Goal: Contribute content: Add original content to the website for others to see

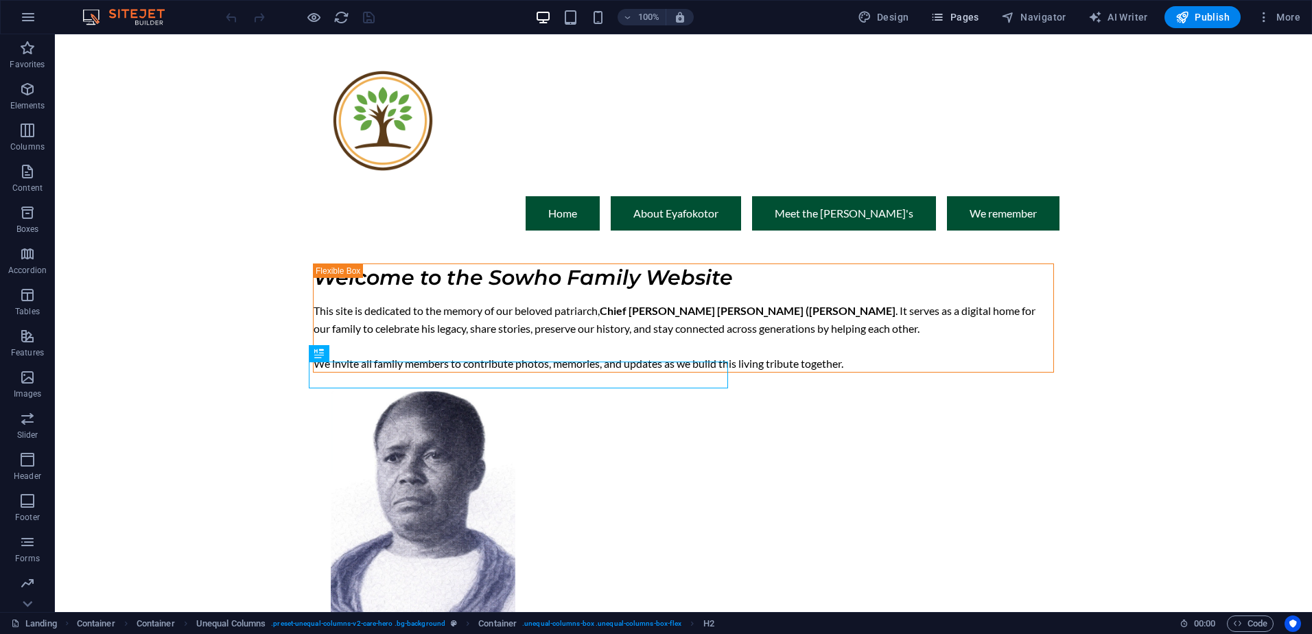
click at [959, 22] on span "Pages" at bounding box center [954, 17] width 48 height 14
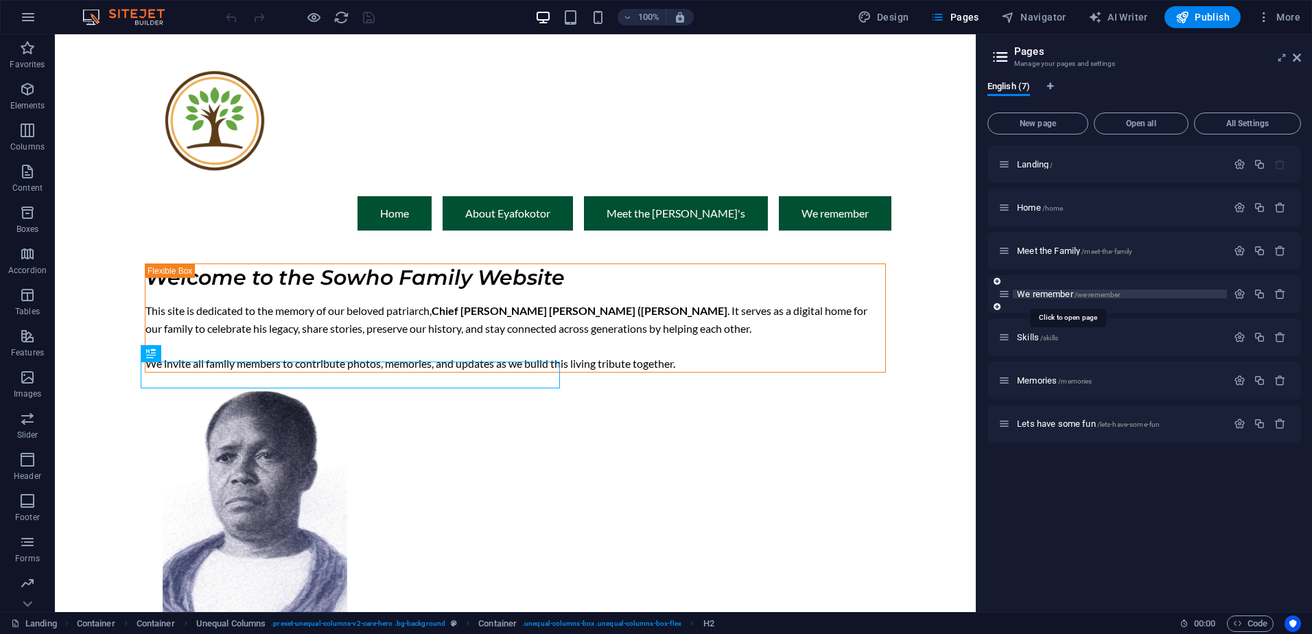
click at [1045, 294] on span "We remember /we-remember" at bounding box center [1068, 294] width 103 height 10
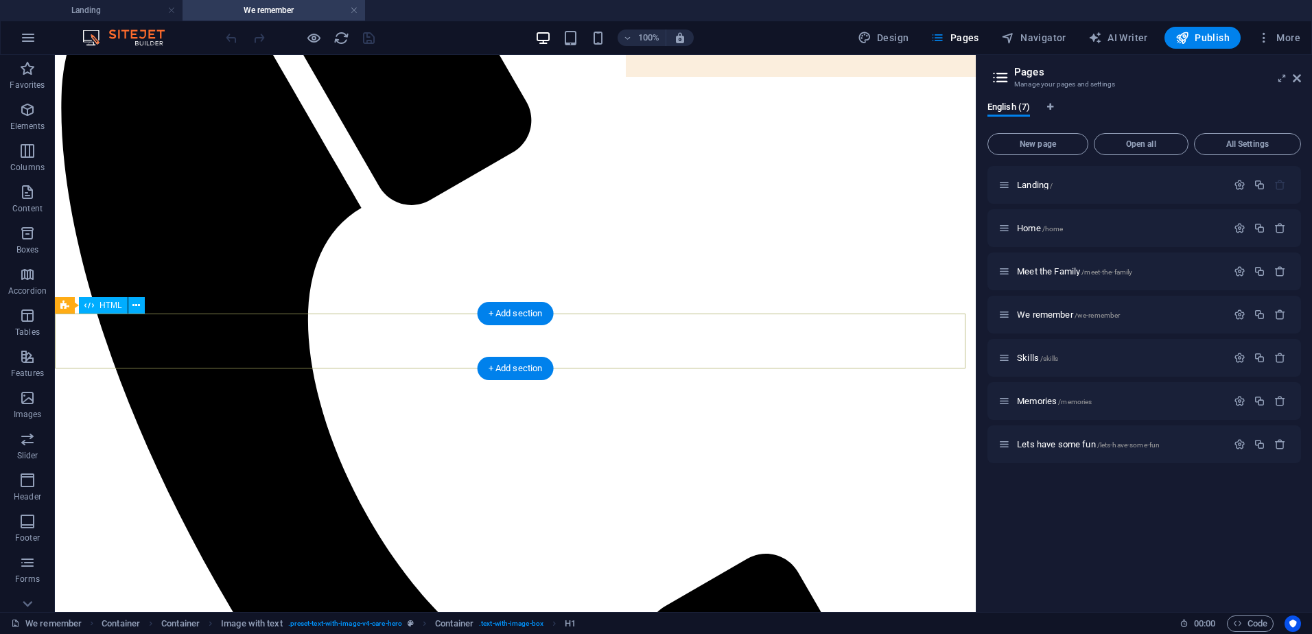
scroll to position [480, 0]
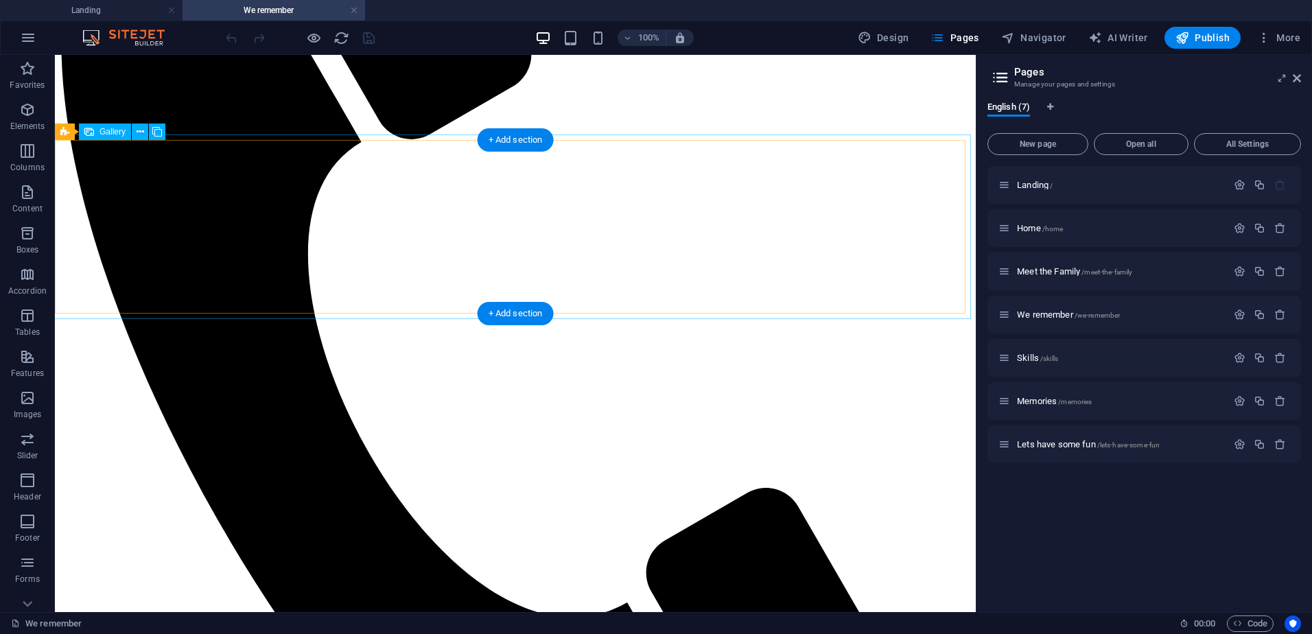
select select "4"
select select "px"
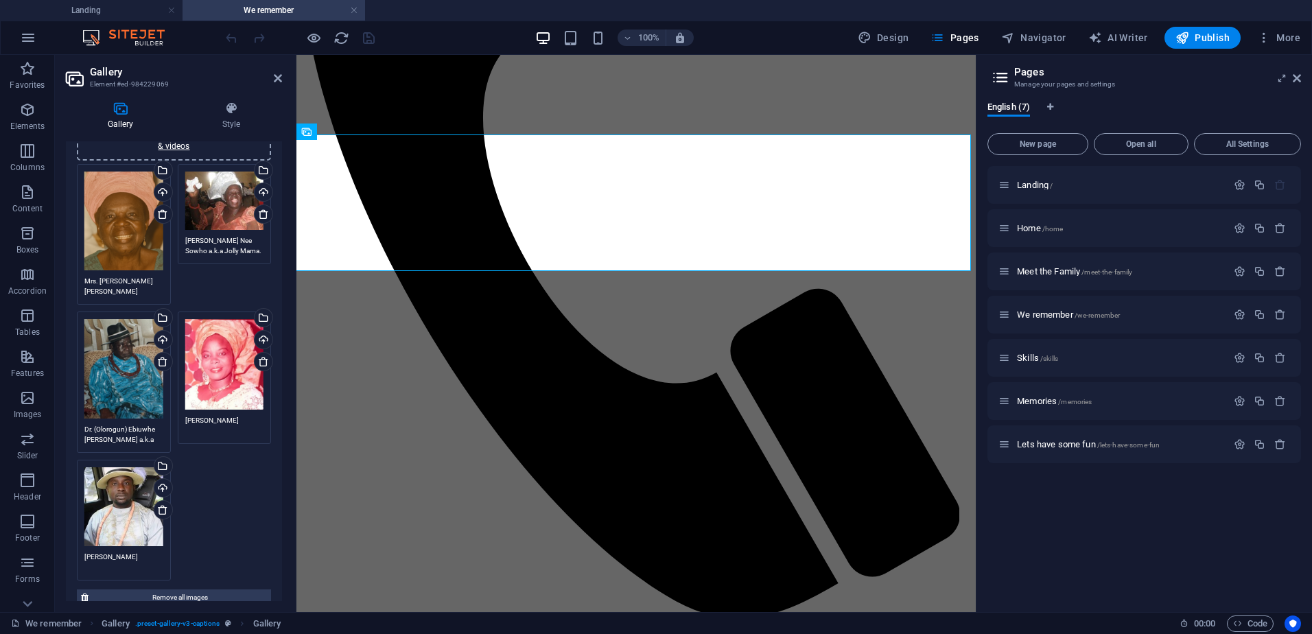
scroll to position [274, 0]
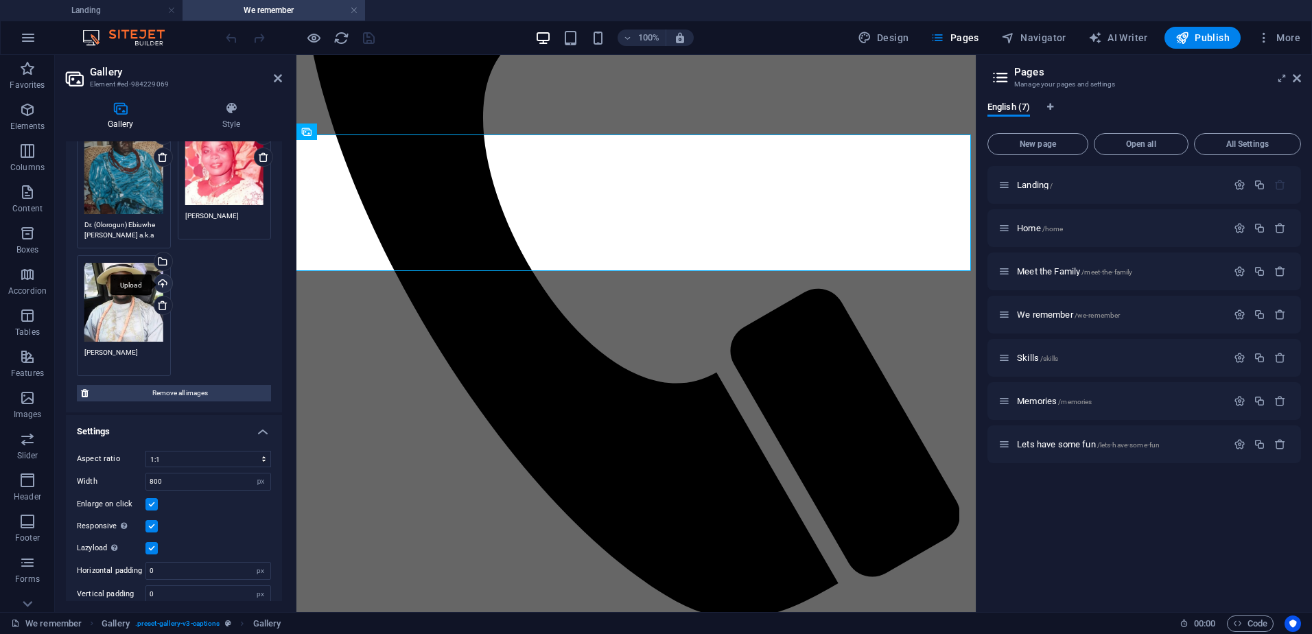
click at [162, 281] on div "Upload" at bounding box center [162, 284] width 21 height 21
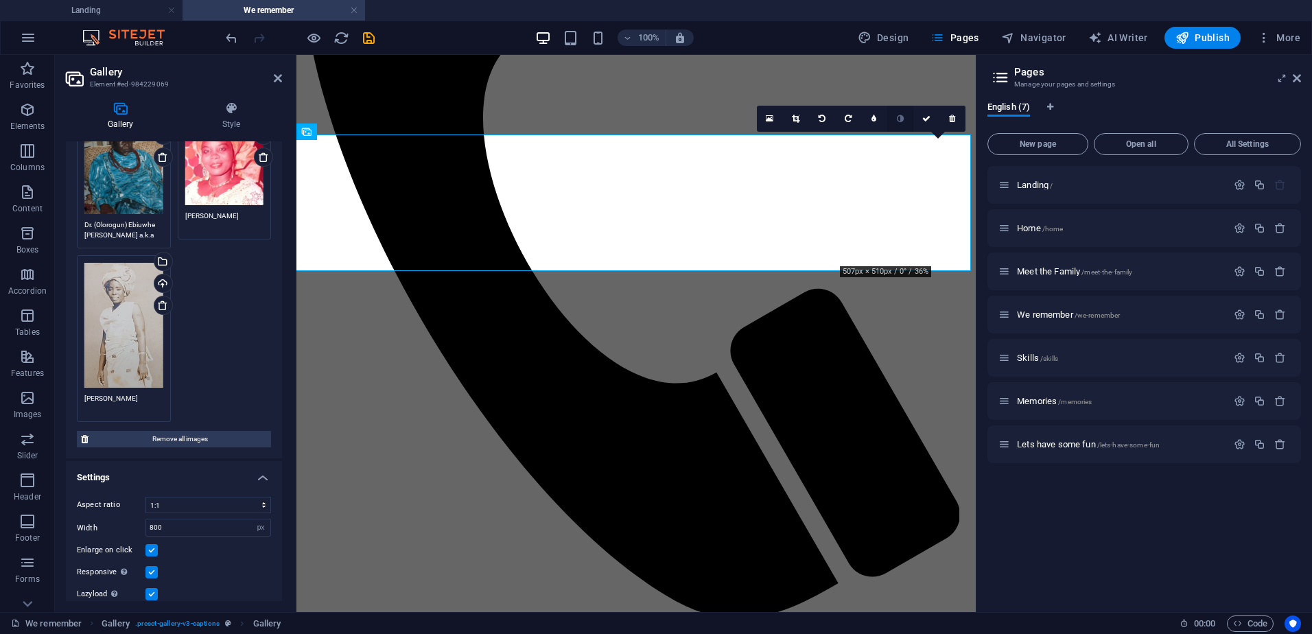
click at [895, 119] on link at bounding box center [900, 119] width 26 height 26
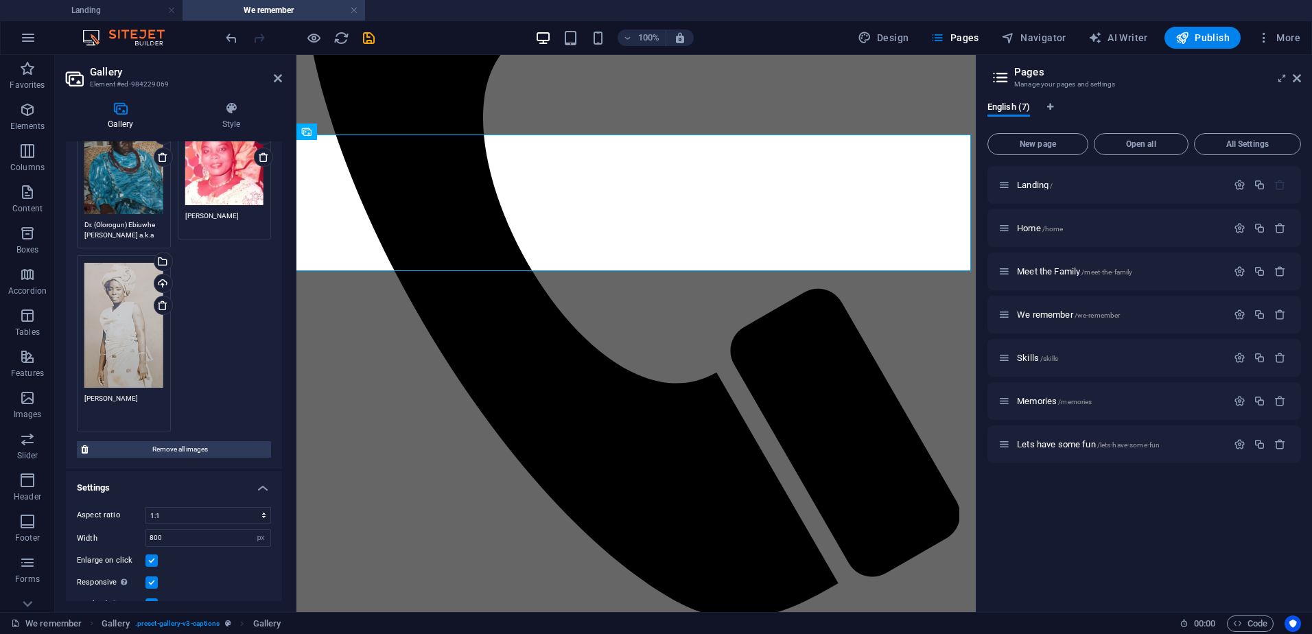
click at [95, 393] on textarea "Okiemute Sowho" at bounding box center [123, 408] width 79 height 31
type textarea "E"
type textarea "Mrs. Edirin Roseline Coker Nee Sowho"
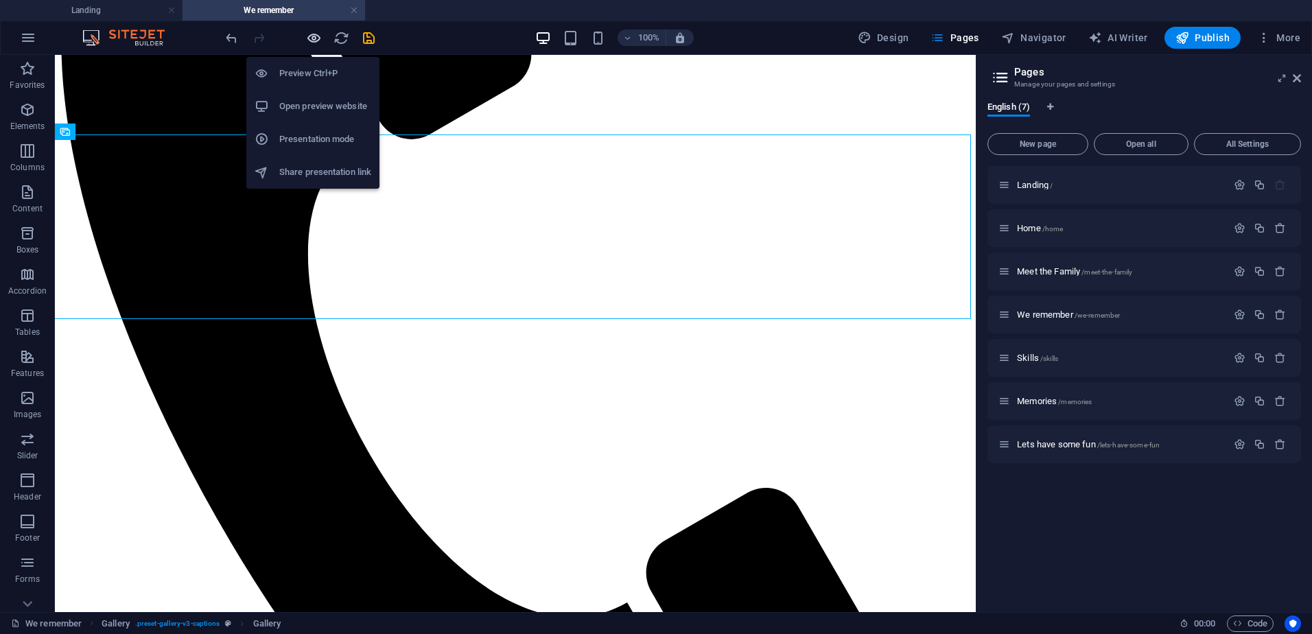
click at [311, 37] on icon "button" at bounding box center [314, 38] width 16 height 16
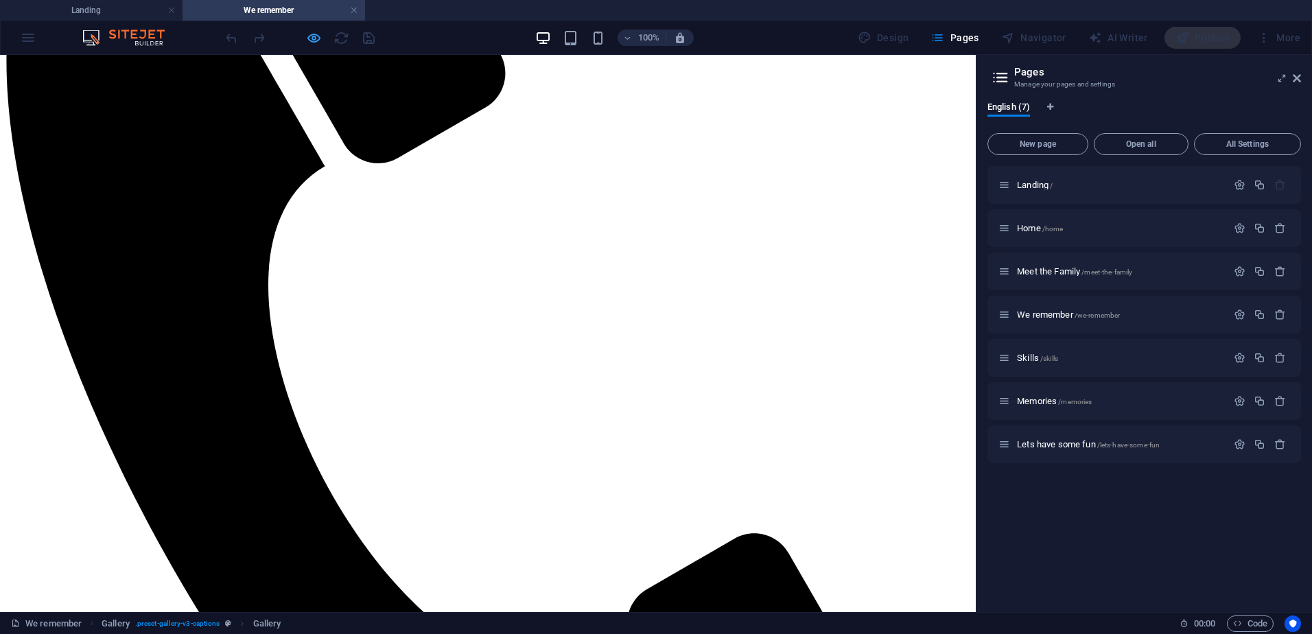
click at [318, 41] on icon "button" at bounding box center [314, 38] width 16 height 16
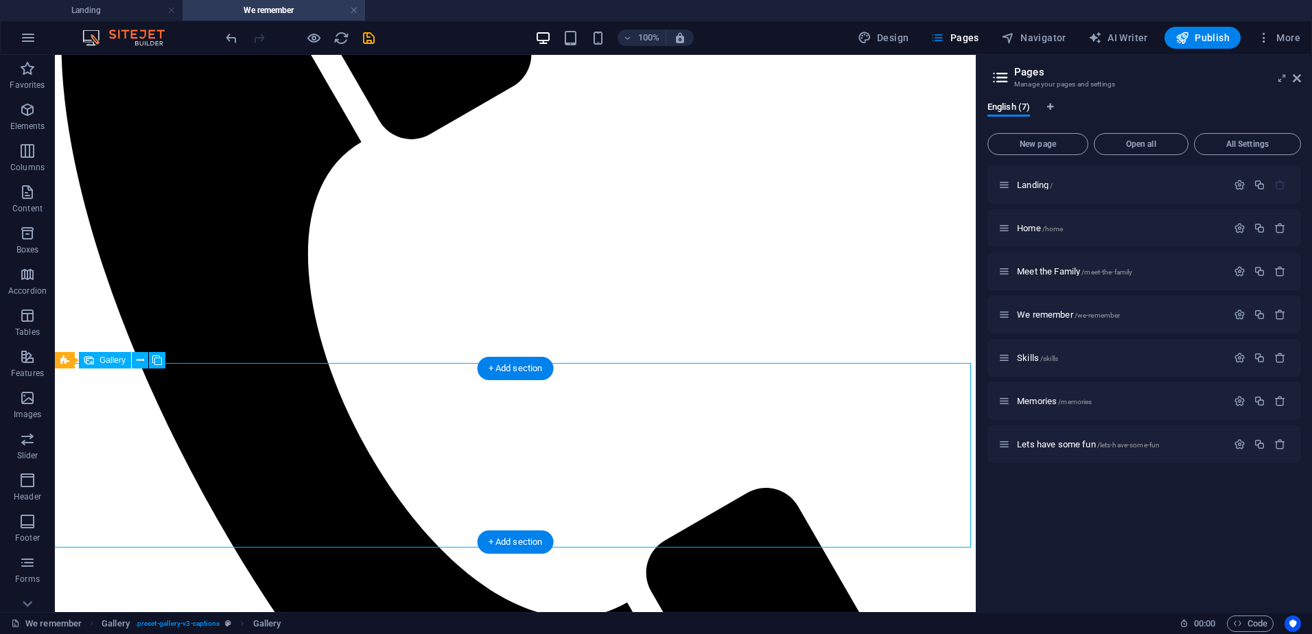
select select "4"
select select "px"
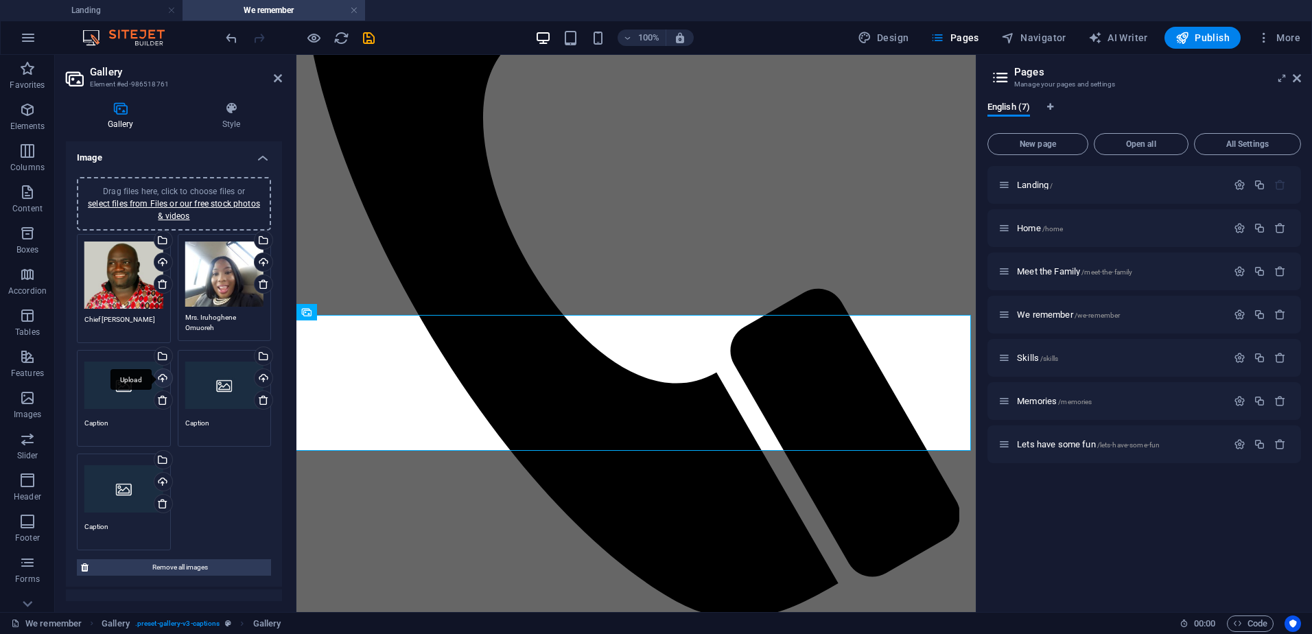
click at [165, 377] on div "Upload" at bounding box center [162, 379] width 21 height 21
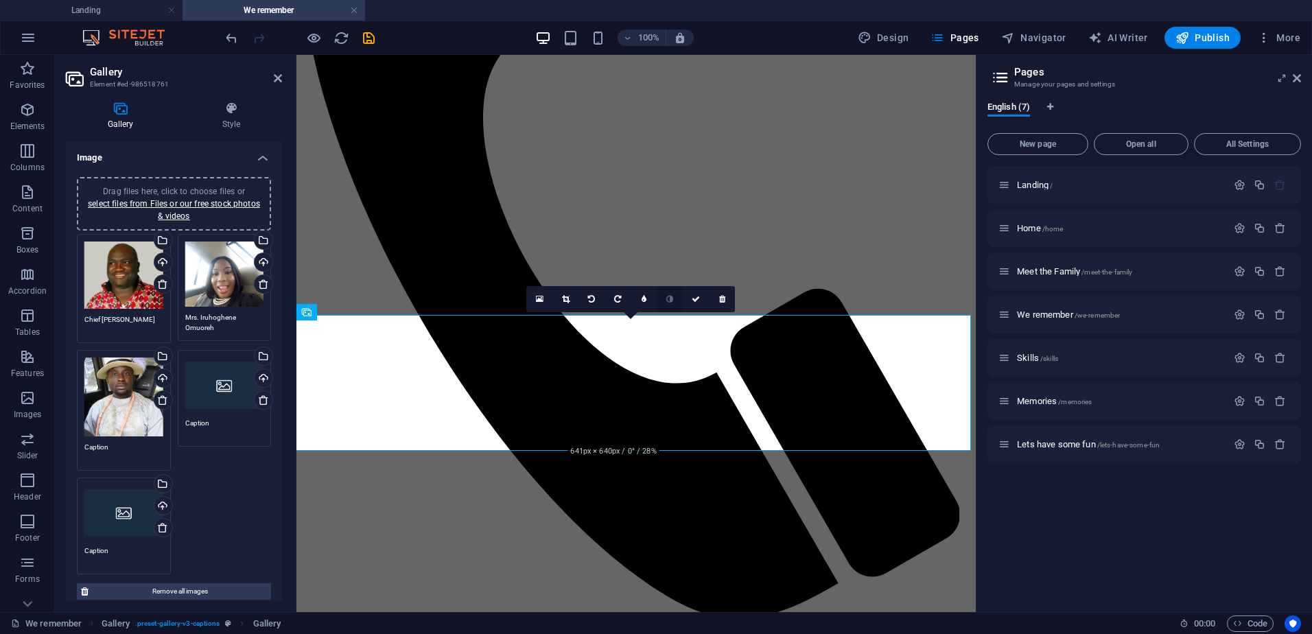
click at [671, 298] on icon at bounding box center [669, 299] width 7 height 8
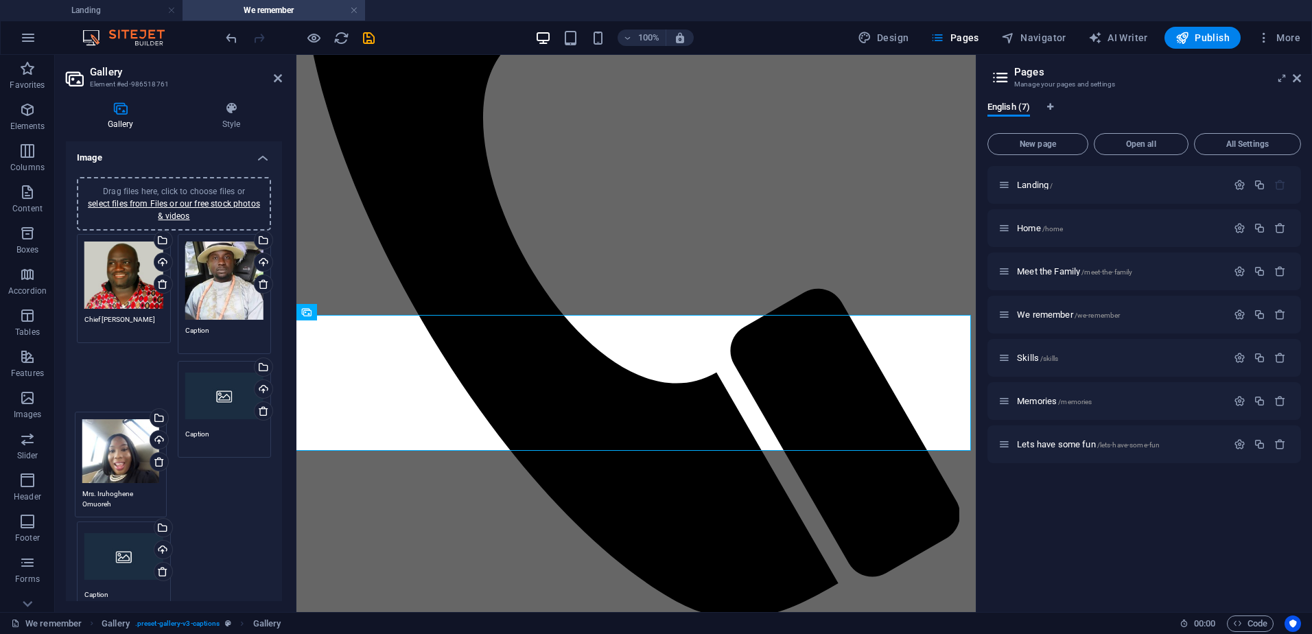
drag, startPoint x: 218, startPoint y: 282, endPoint x: 121, endPoint y: 440, distance: 185.1
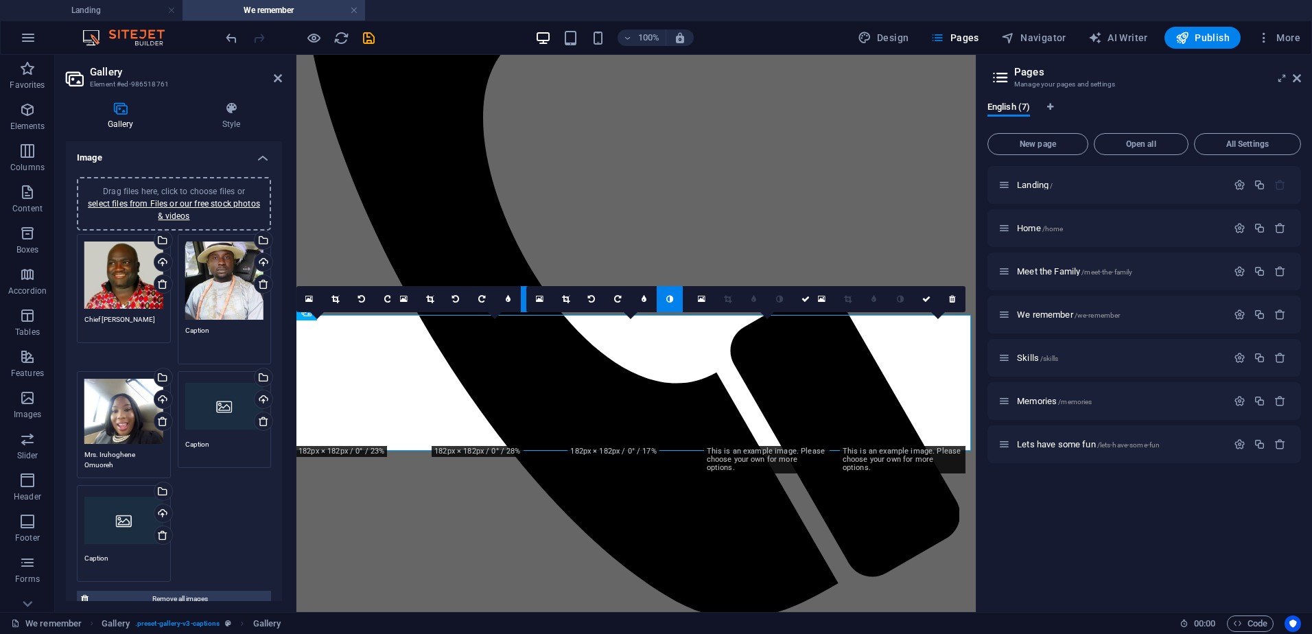
click at [202, 326] on textarea "Caption" at bounding box center [224, 340] width 79 height 31
click at [198, 329] on textarea "Caption" at bounding box center [224, 340] width 79 height 31
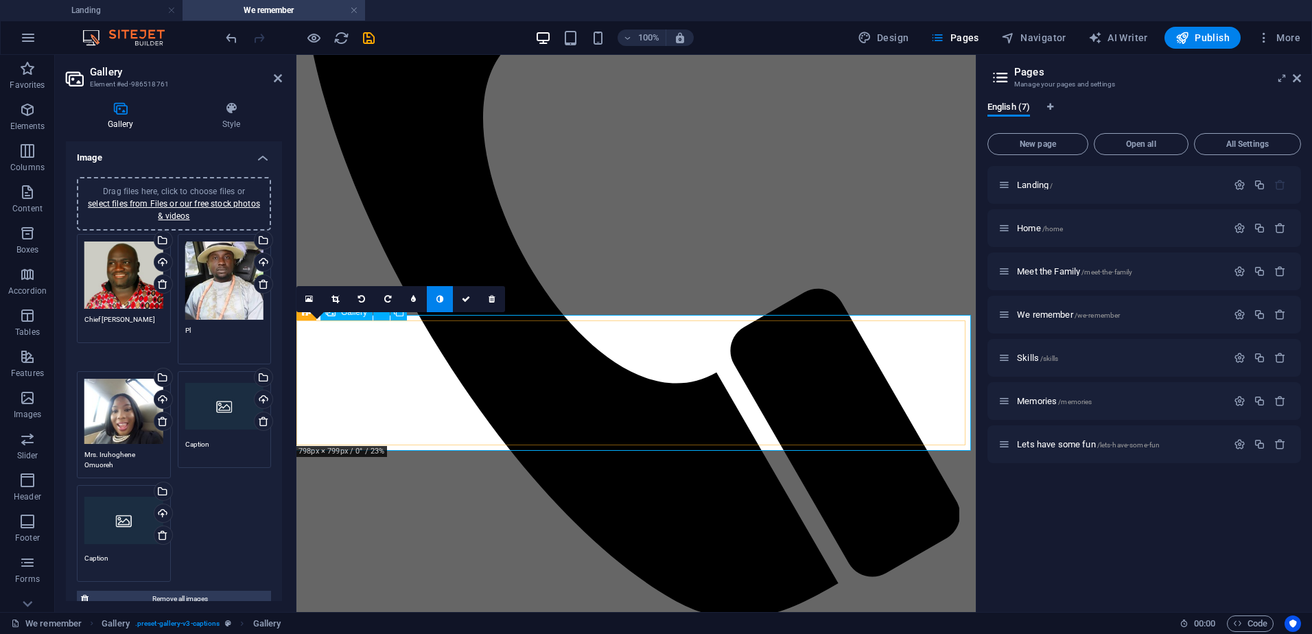
type textarea "P"
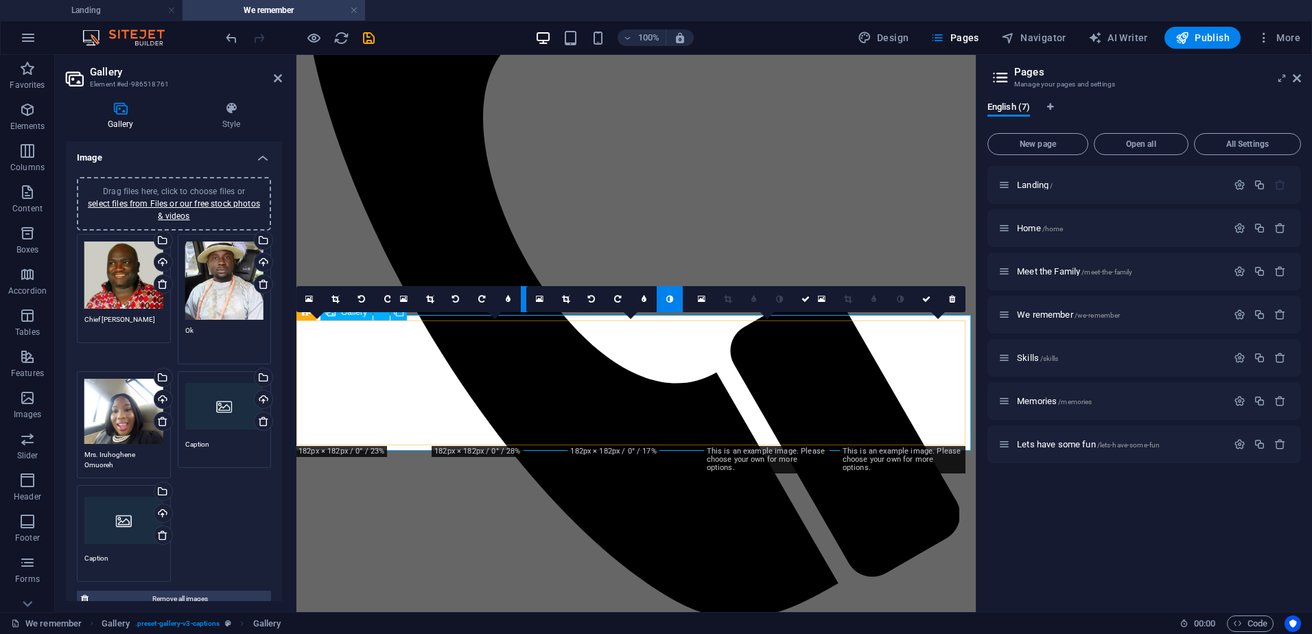
type textarea "O"
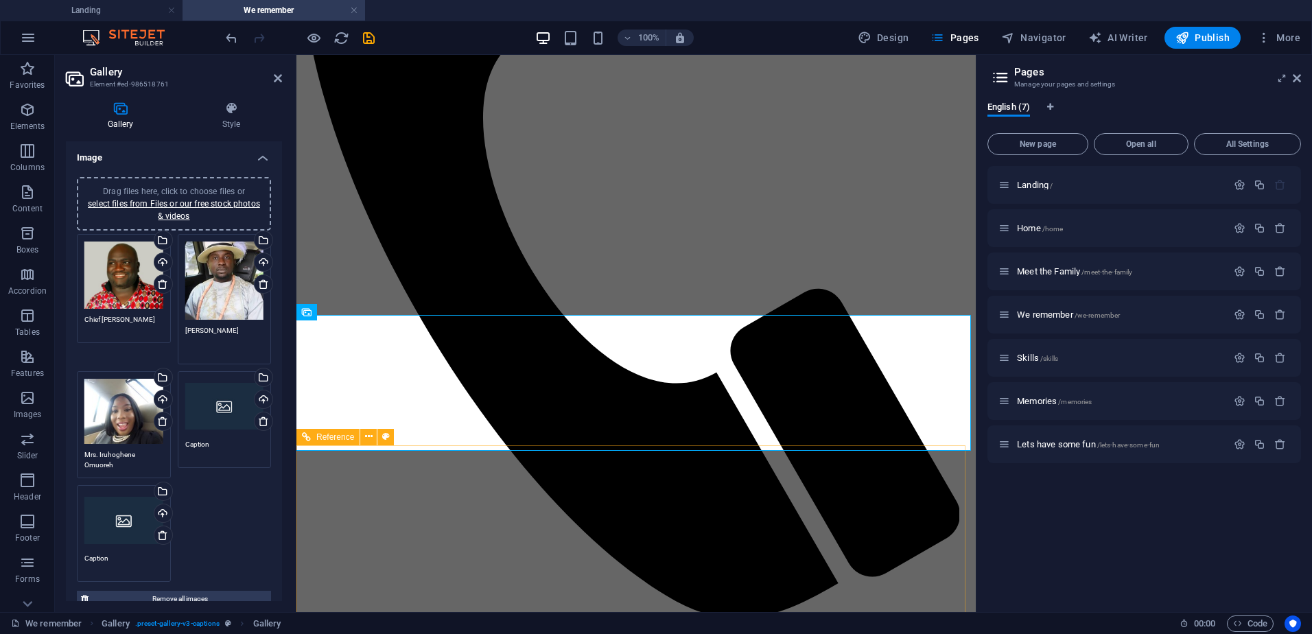
type textarea "Mr. Okiemute Sowho"
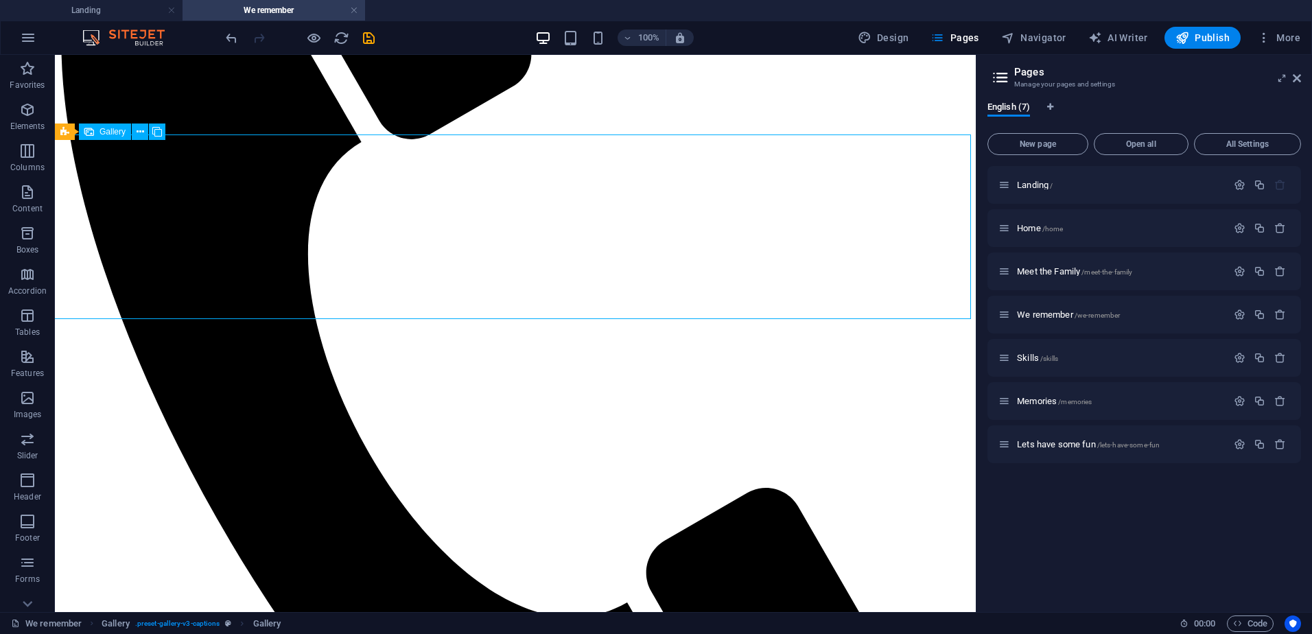
select select "4"
select select "px"
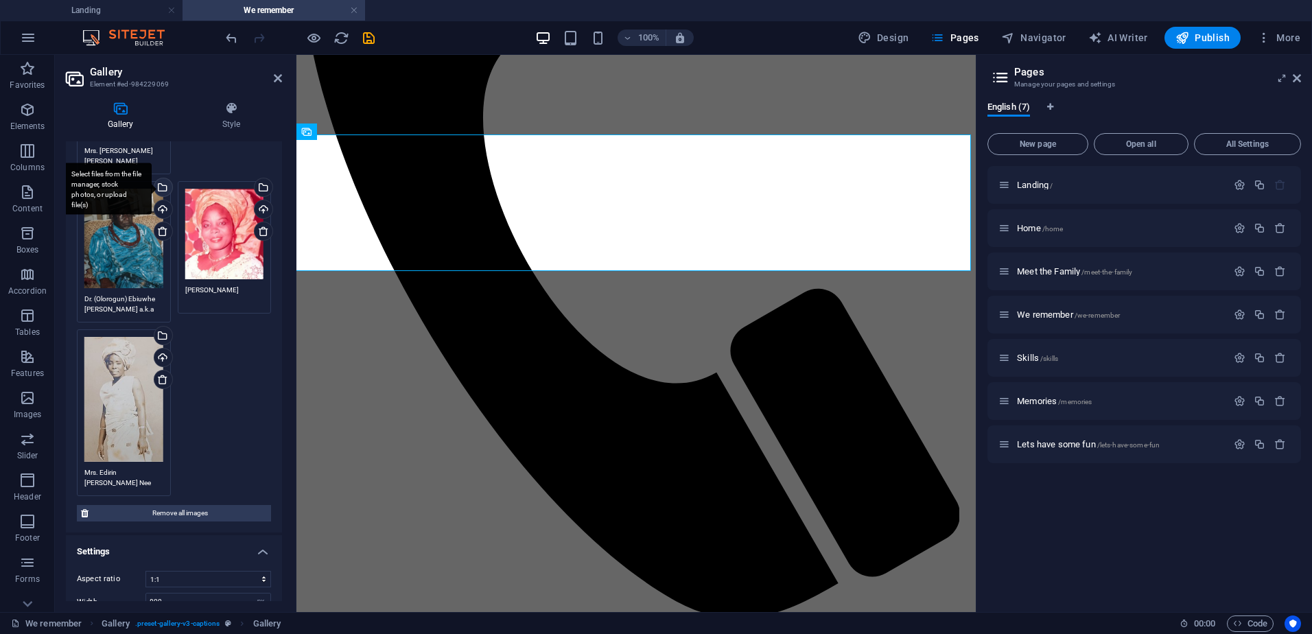
scroll to position [206, 0]
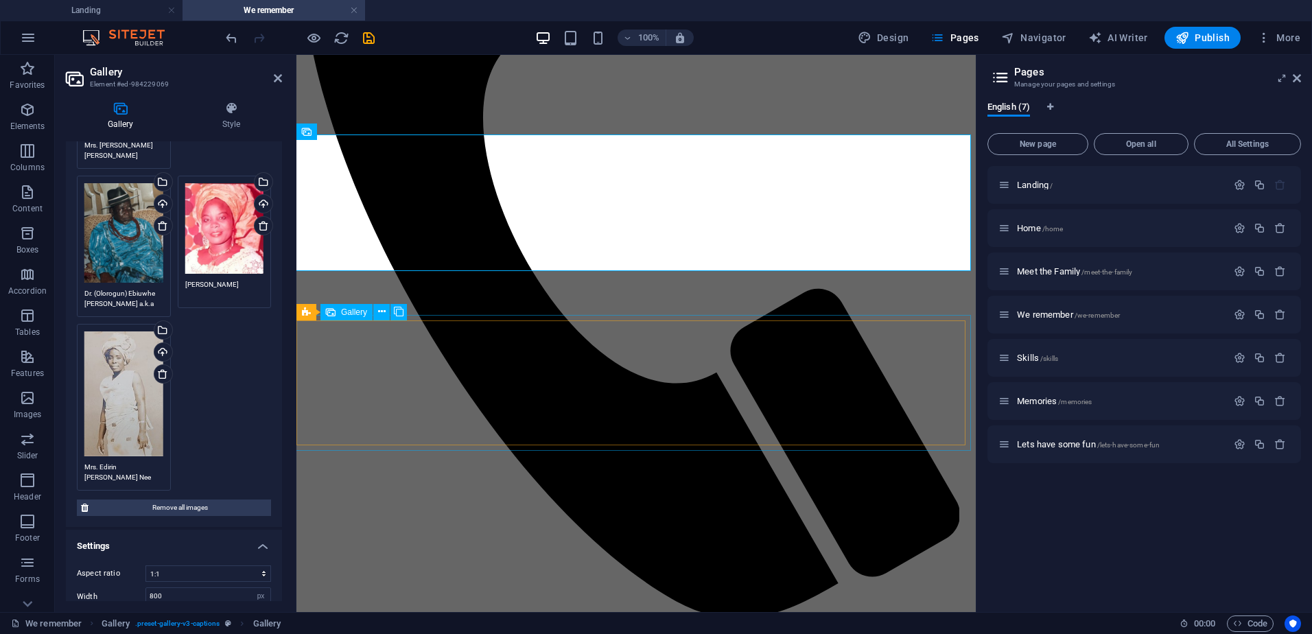
select select "4"
select select "px"
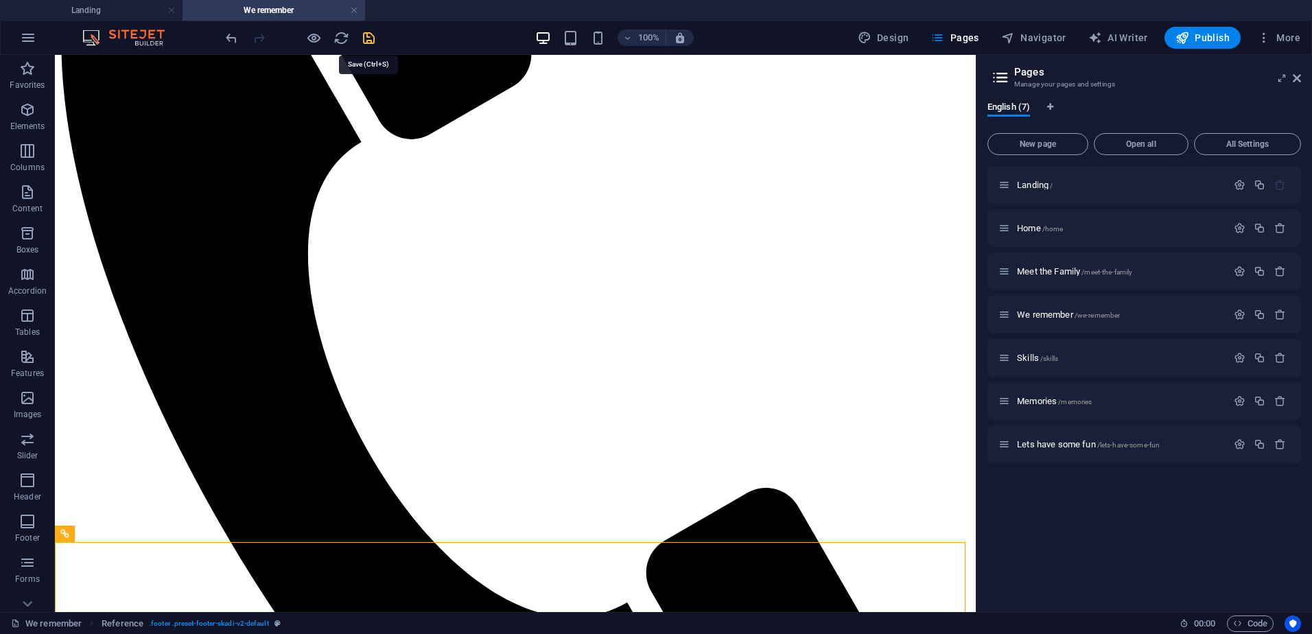
click at [368, 36] on icon "save" at bounding box center [369, 38] width 16 height 16
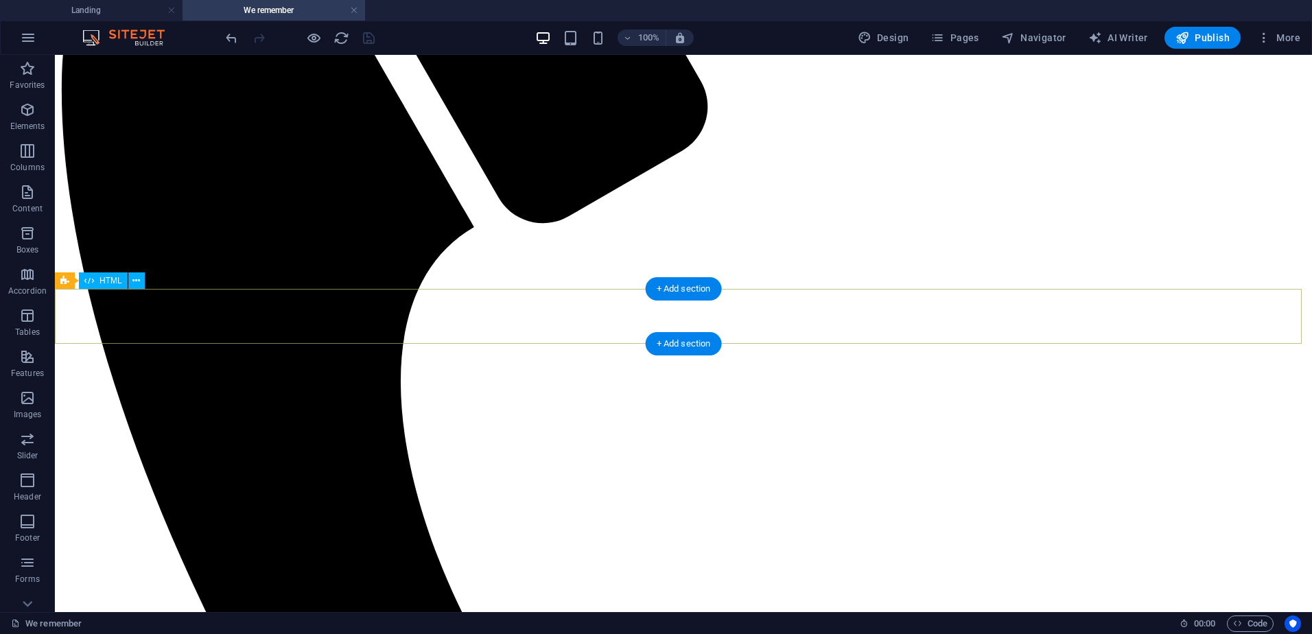
scroll to position [612, 0]
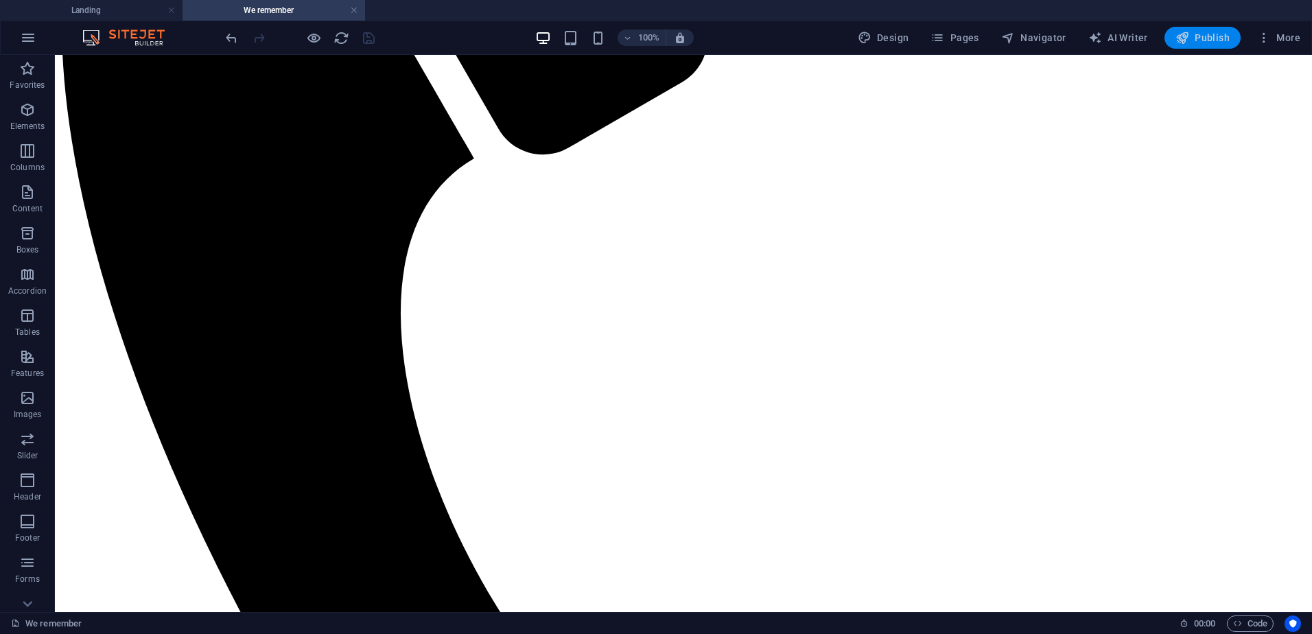
click at [1182, 43] on icon "button" at bounding box center [1182, 38] width 14 height 14
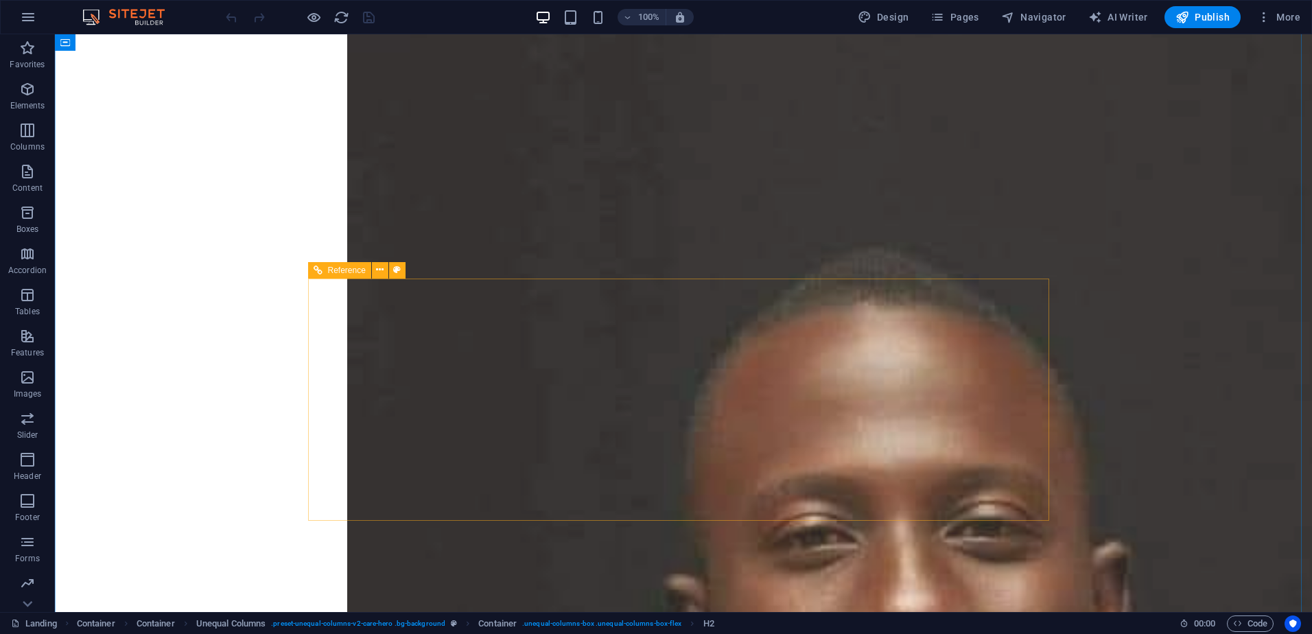
scroll to position [1105, 0]
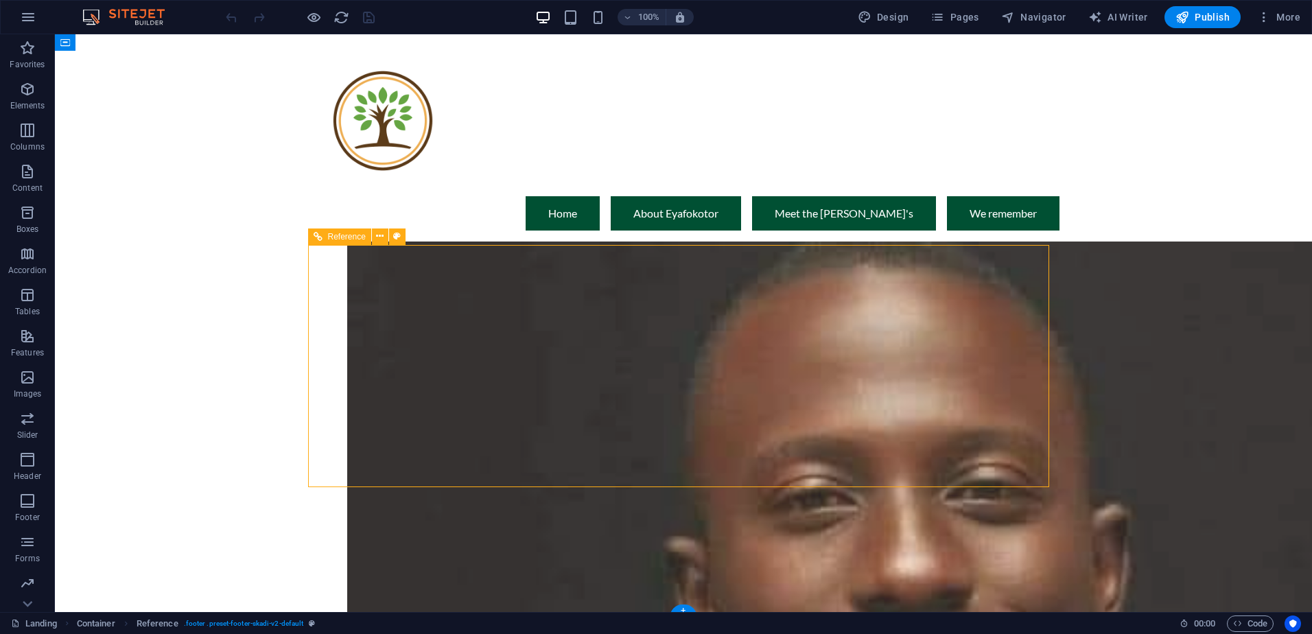
scroll to position [899, 0]
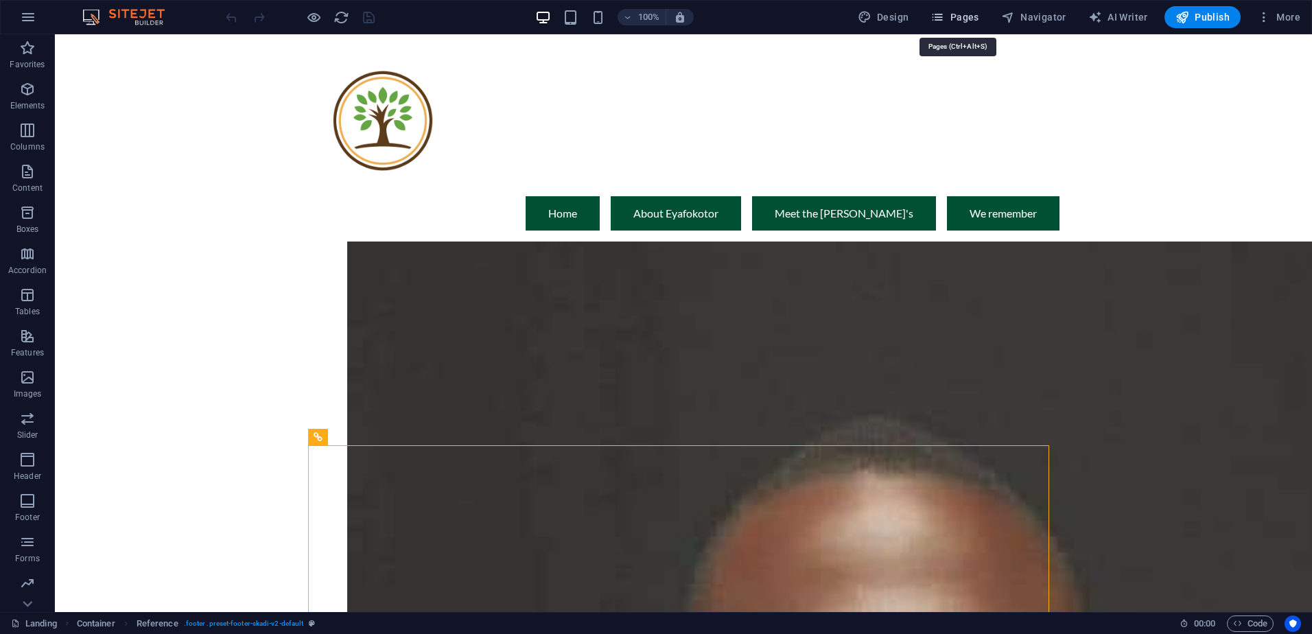
click at [944, 19] on icon "button" at bounding box center [937, 17] width 14 height 14
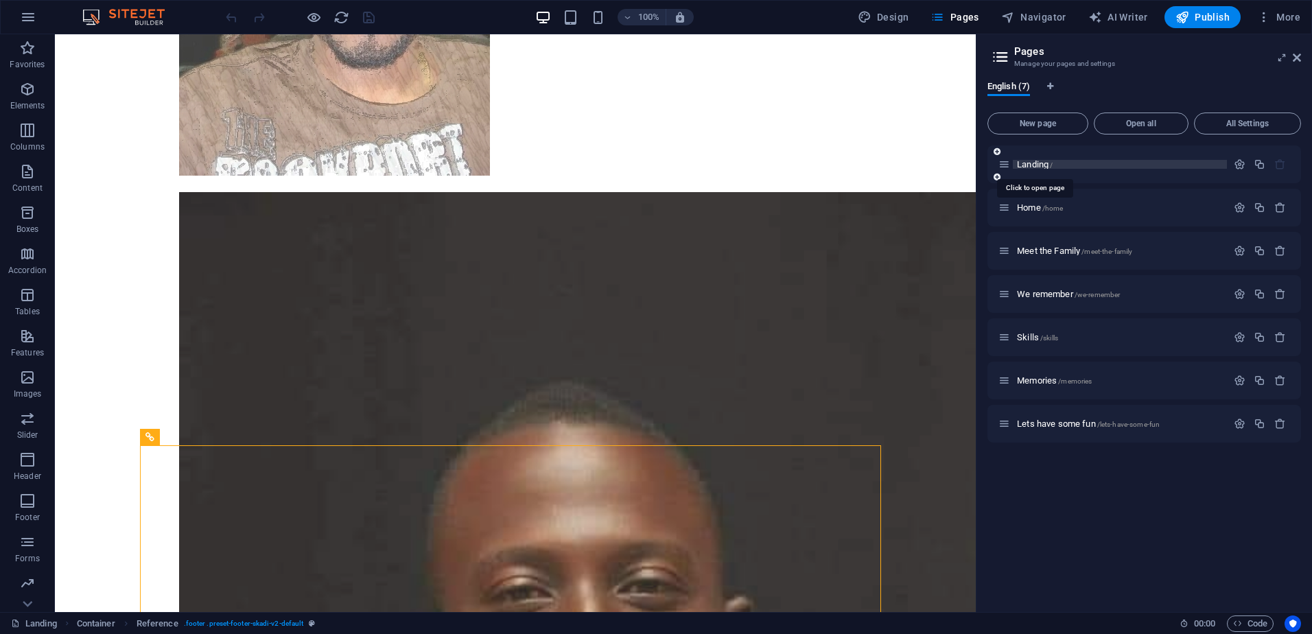
click at [1028, 164] on span "Landing /" at bounding box center [1035, 164] width 36 height 10
click at [1021, 206] on span "Home /home" at bounding box center [1040, 207] width 46 height 10
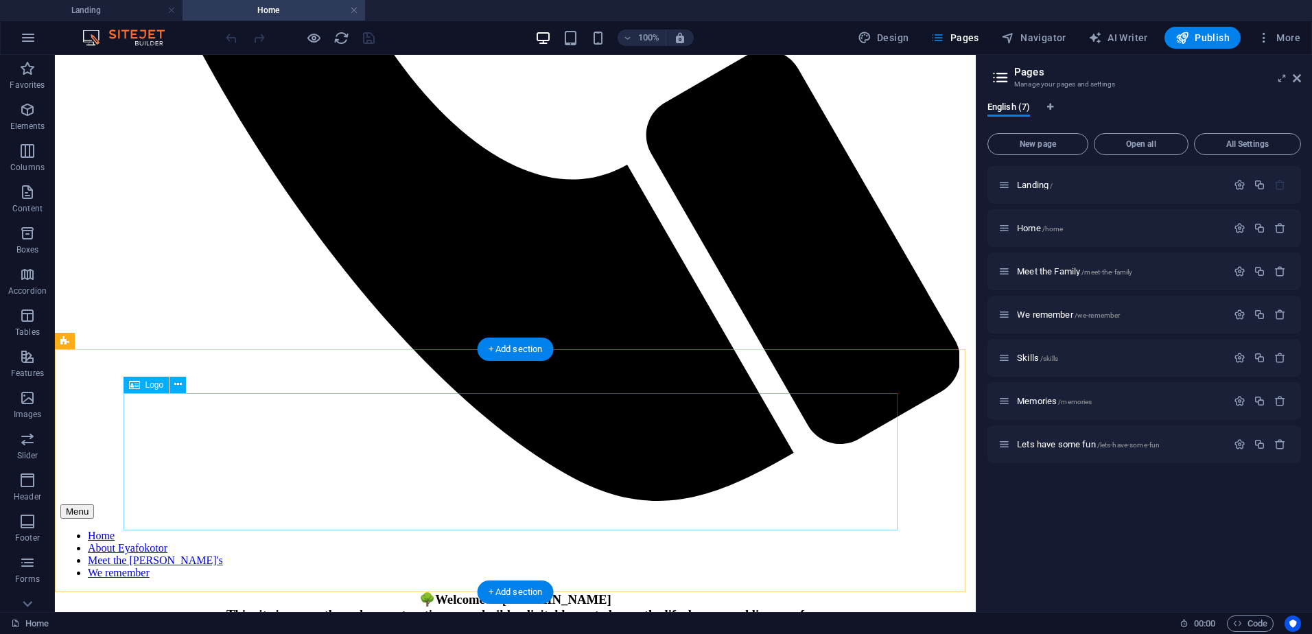
scroll to position [954, 0]
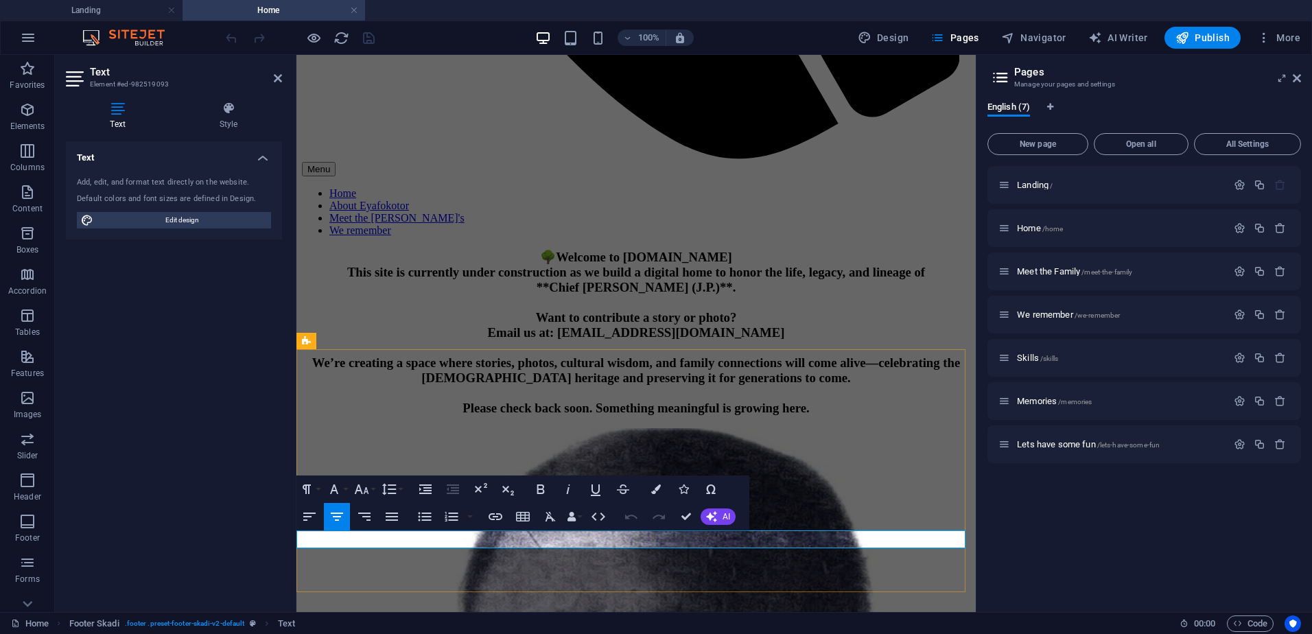
scroll to position [782, 0]
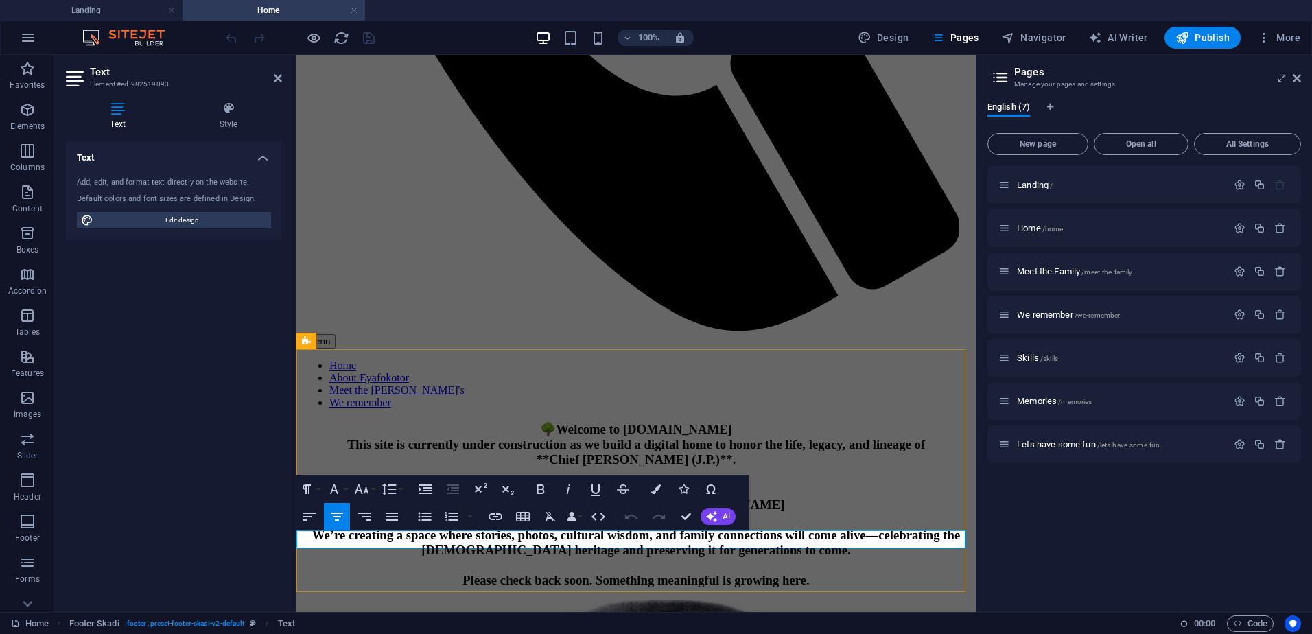
click at [687, 487] on icon "button" at bounding box center [684, 489] width 10 height 10
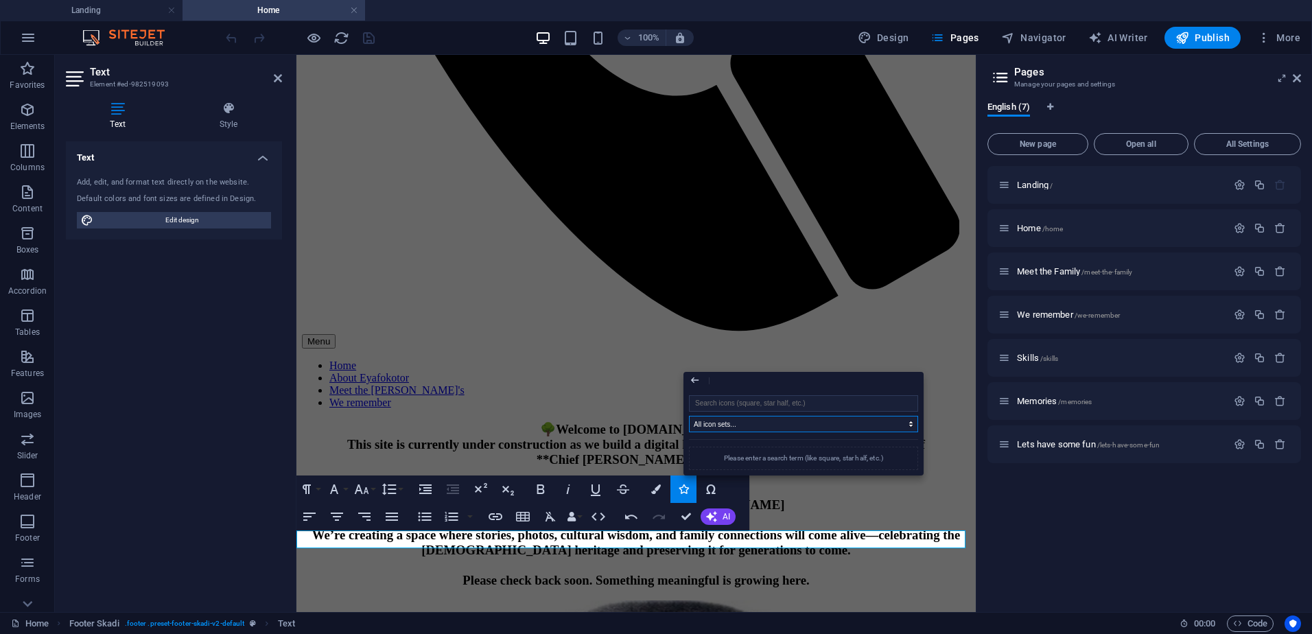
click at [744, 419] on select "All icon sets... IcoFont Ionicons FontAwesome Brands FontAwesome Duotone FontAw…" at bounding box center [803, 424] width 229 height 16
click at [738, 404] on input "search" at bounding box center [803, 403] width 229 height 16
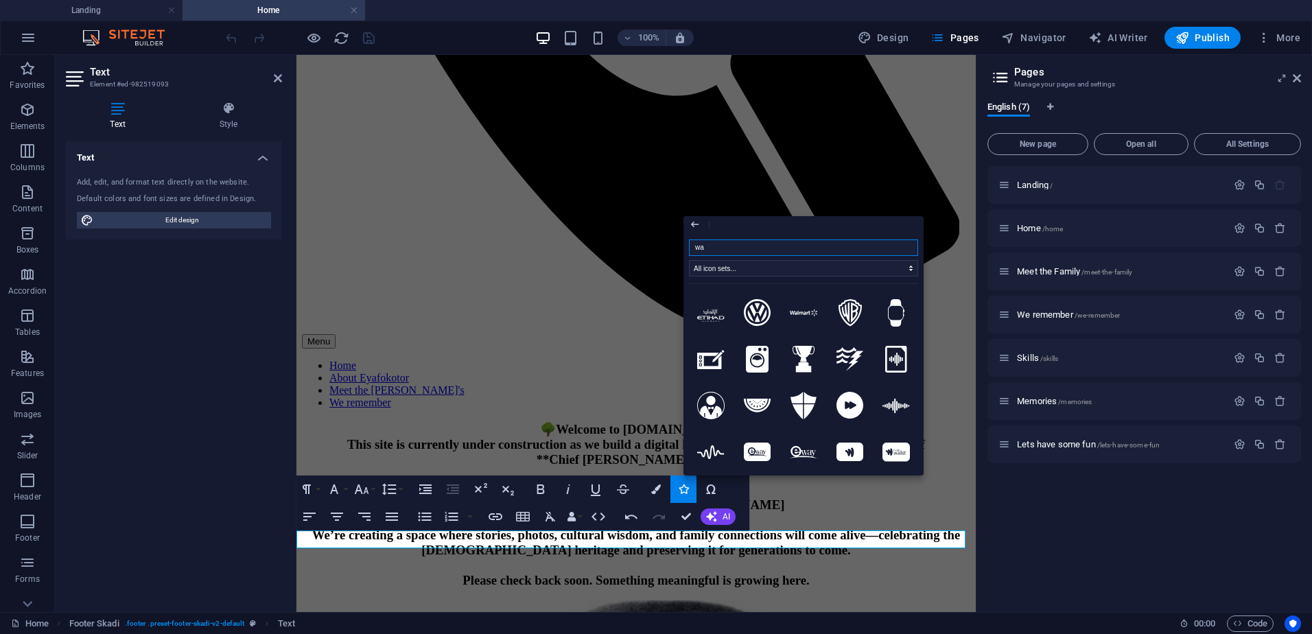
type input "w"
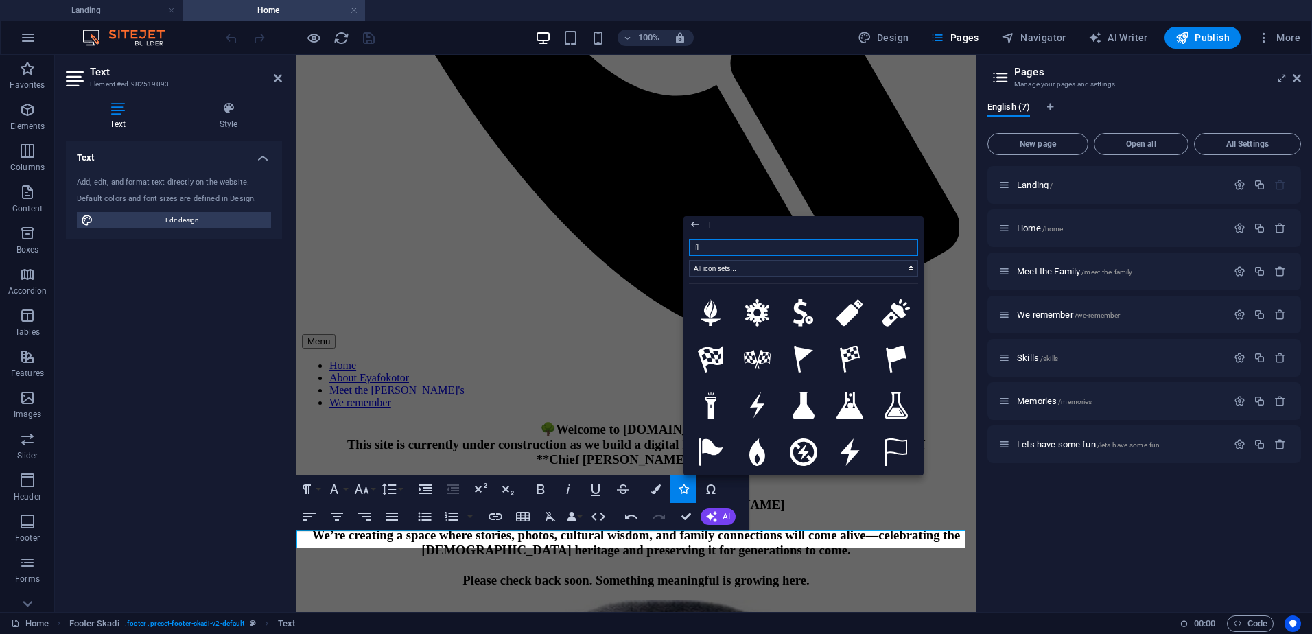
type input "f"
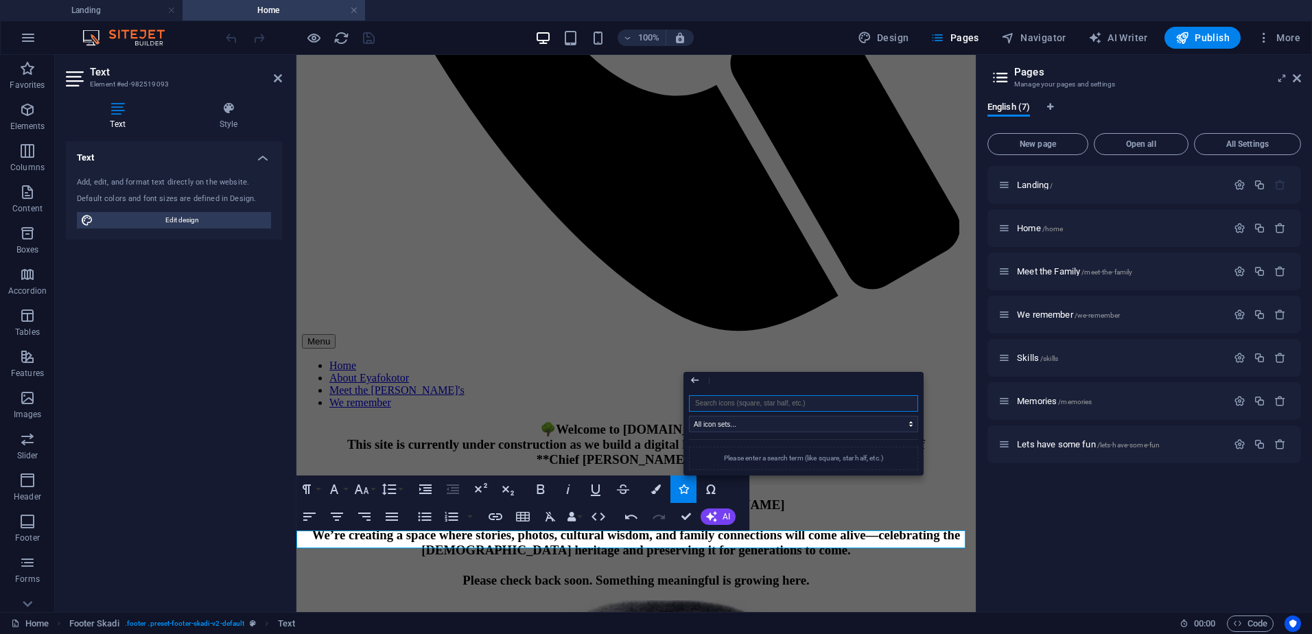
type input "d"
type input "f"
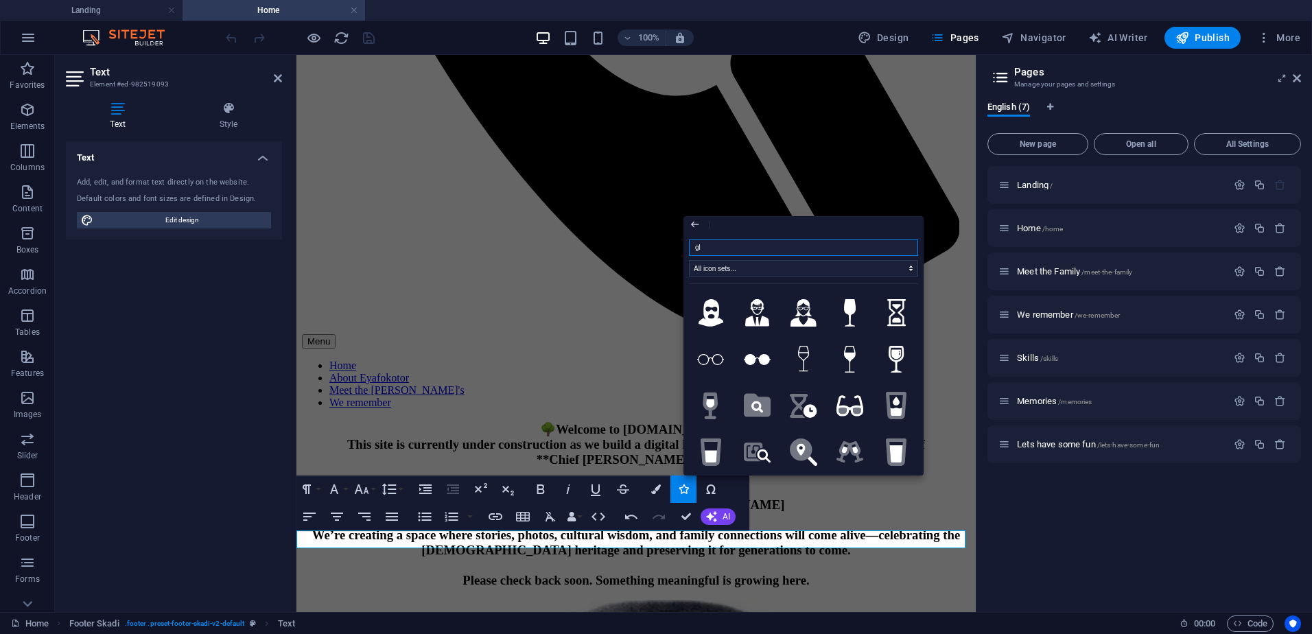
type input "g"
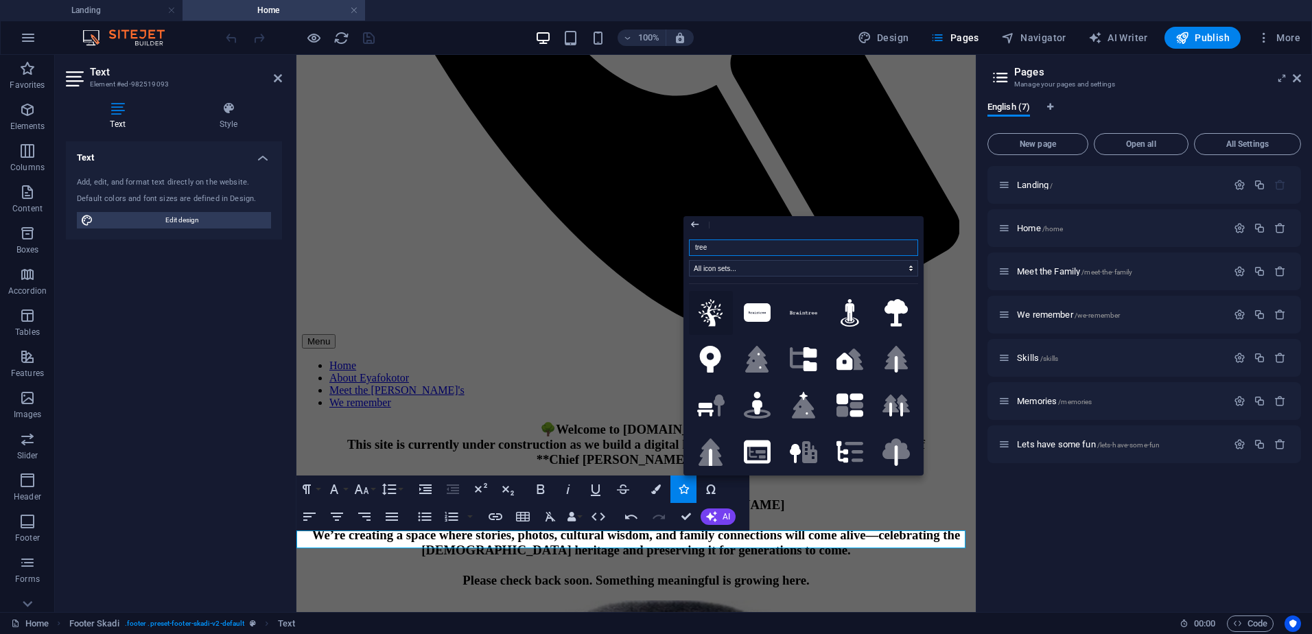
click at [707, 313] on icon at bounding box center [710, 312] width 24 height 27
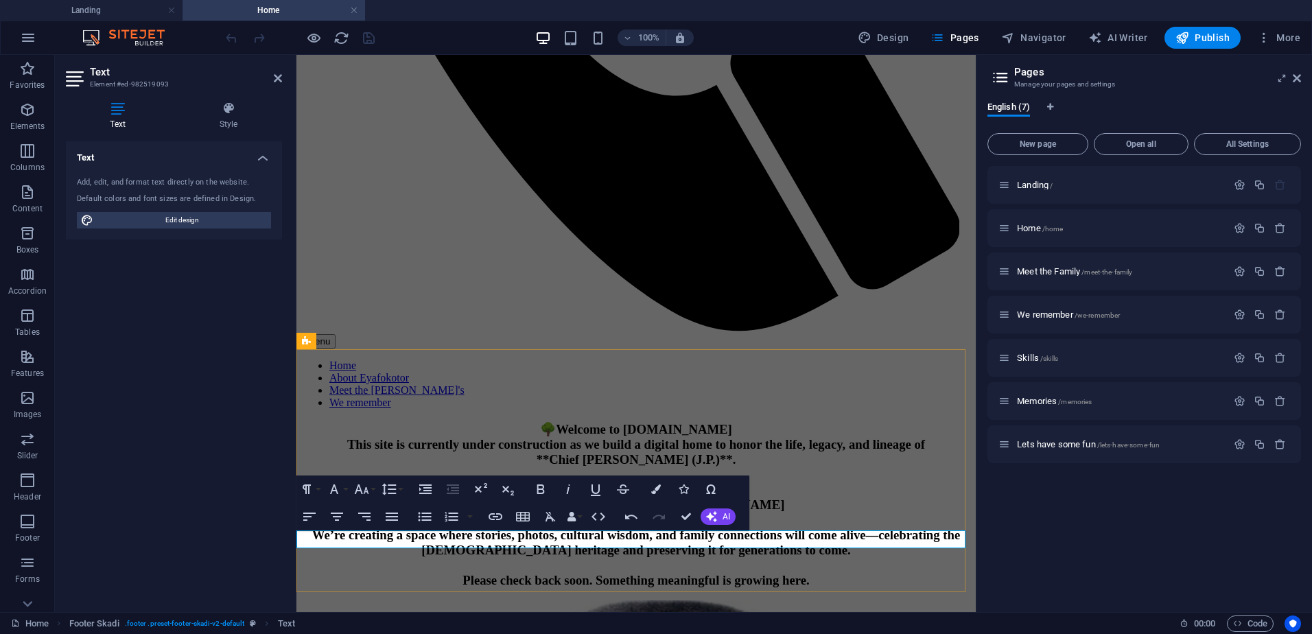
drag, startPoint x: 714, startPoint y: 537, endPoint x: 692, endPoint y: 537, distance: 22.0
click at [682, 488] on icon "button" at bounding box center [684, 489] width 10 height 10
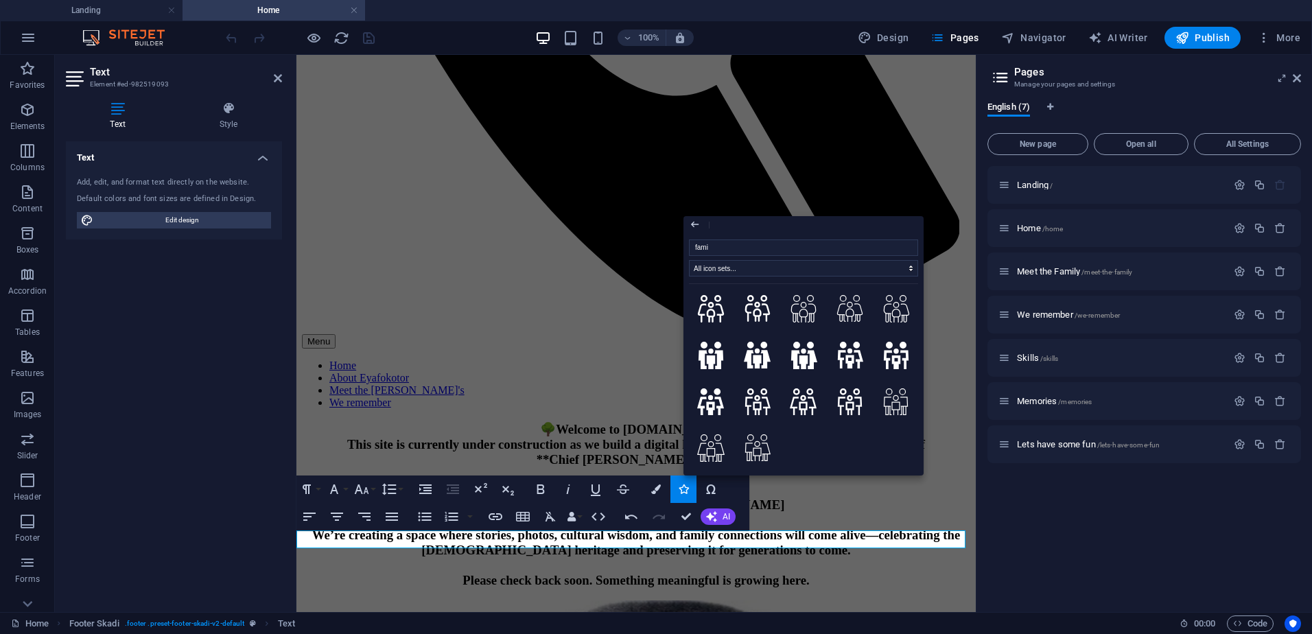
scroll to position [93, 0]
type input "famil"
click at [760, 357] on icon at bounding box center [757, 358] width 27 height 27
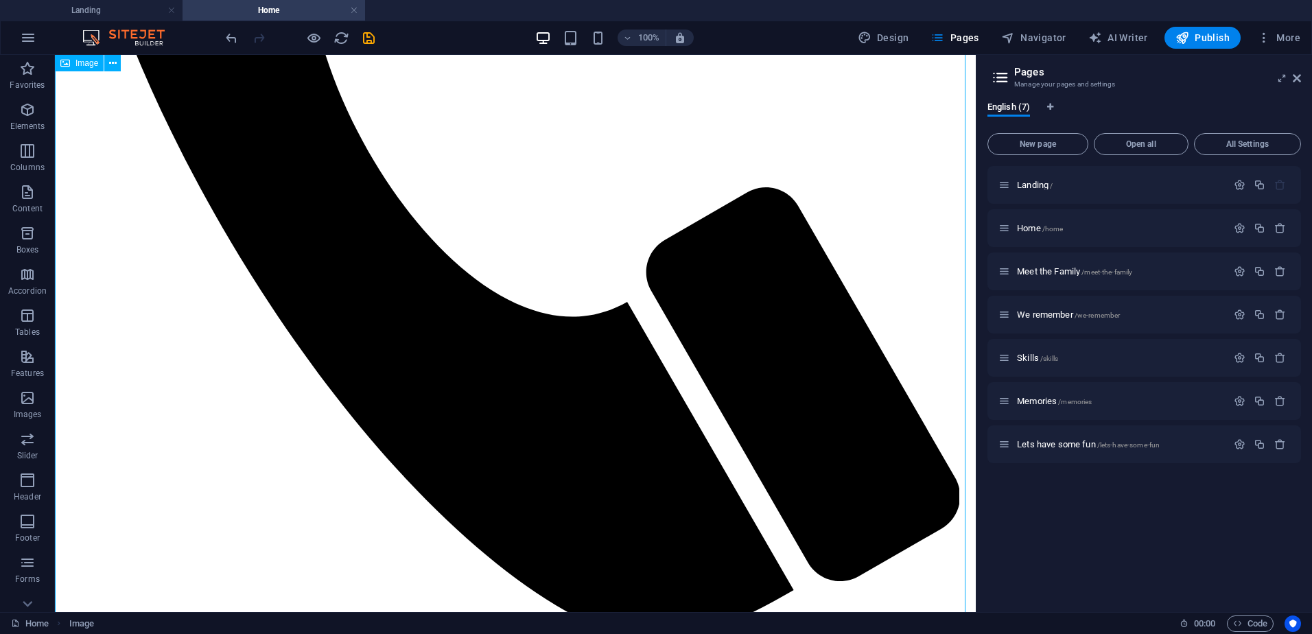
scroll to position [954, 0]
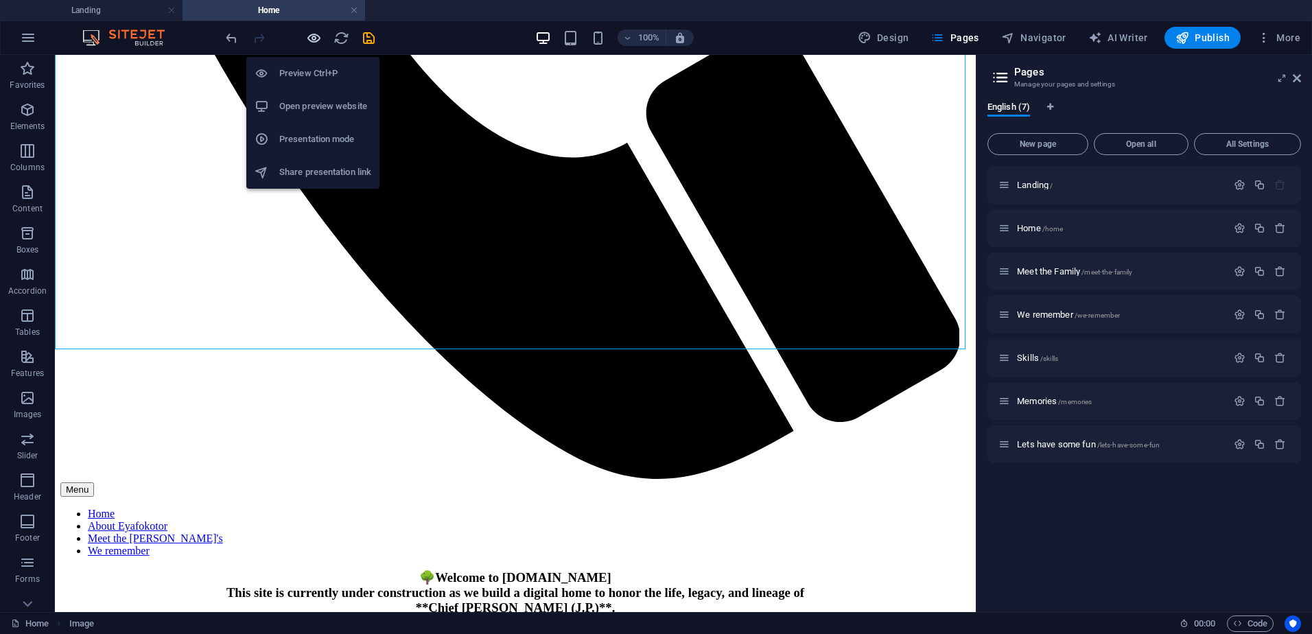
click at [313, 32] on icon "button" at bounding box center [314, 38] width 16 height 16
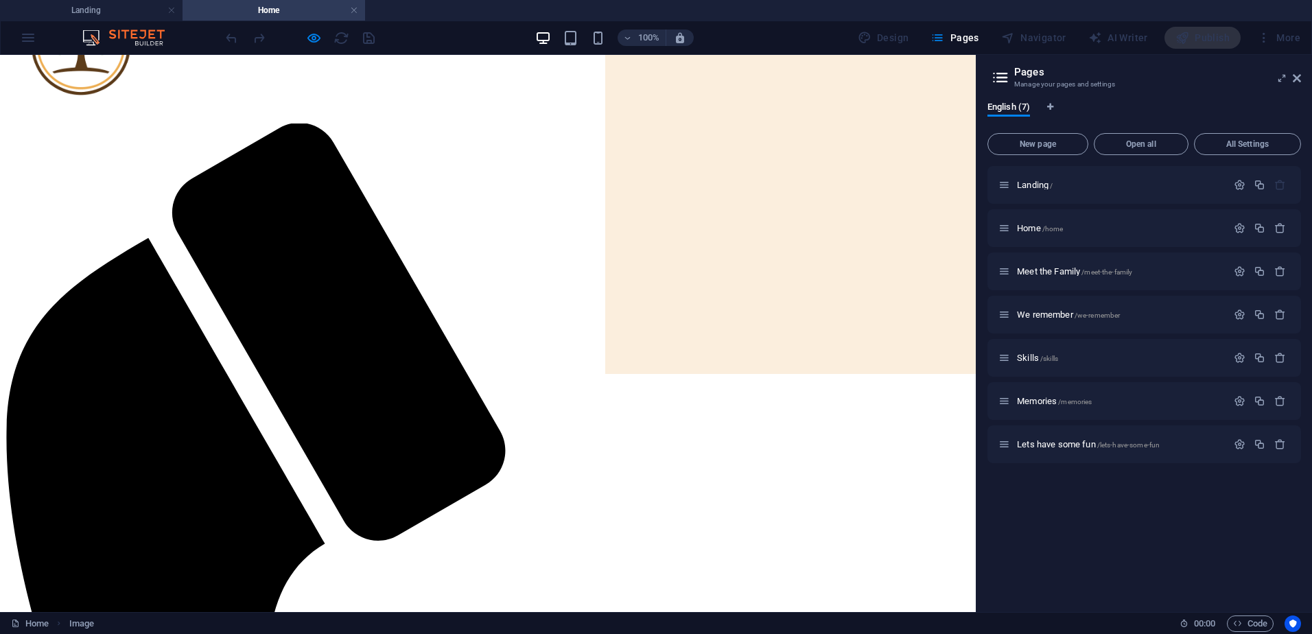
scroll to position [0, 0]
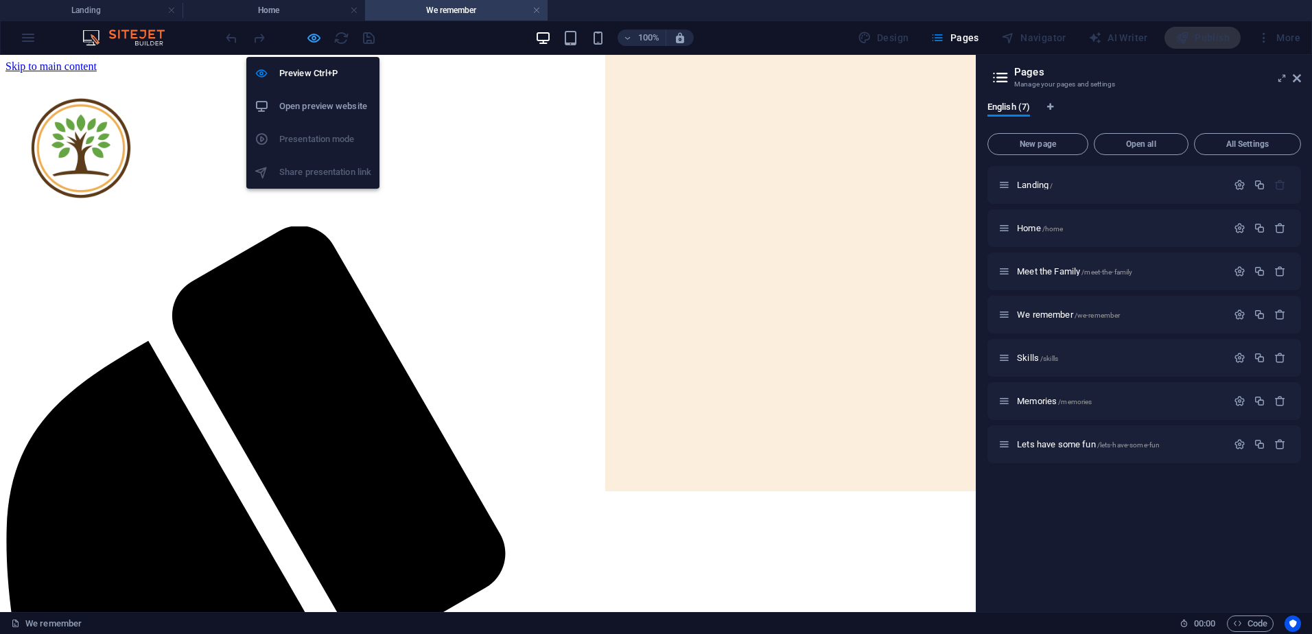
click at [311, 38] on icon "button" at bounding box center [314, 38] width 16 height 16
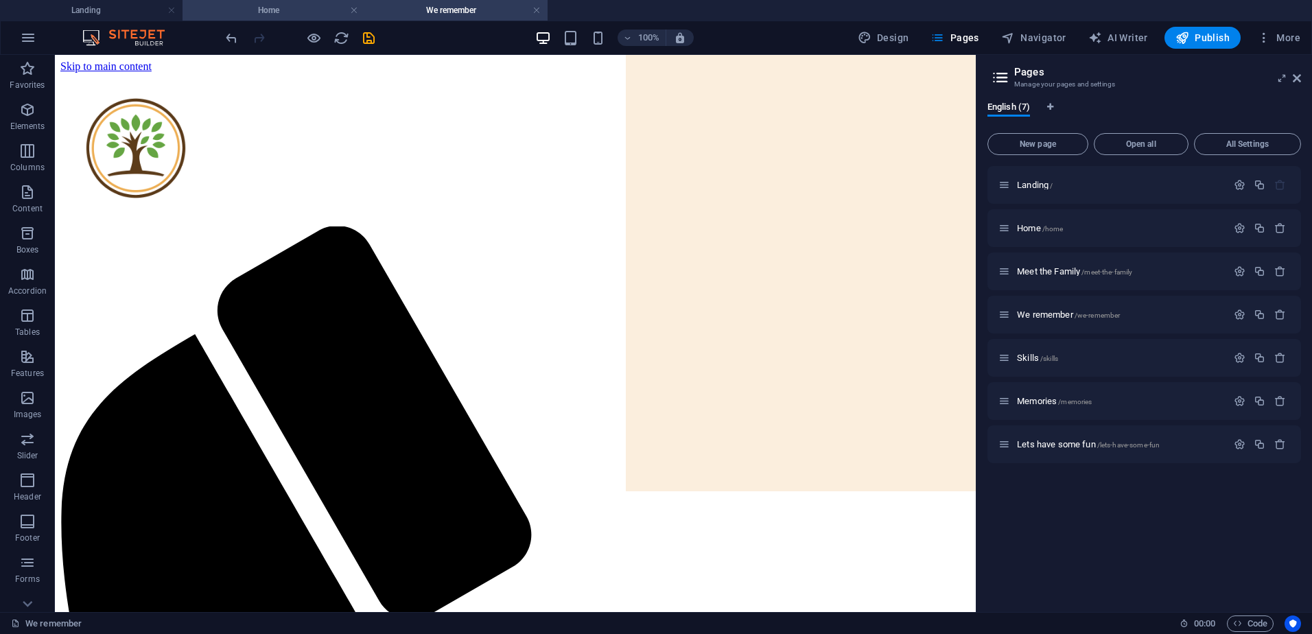
click at [239, 11] on h4 "Home" at bounding box center [274, 10] width 183 height 15
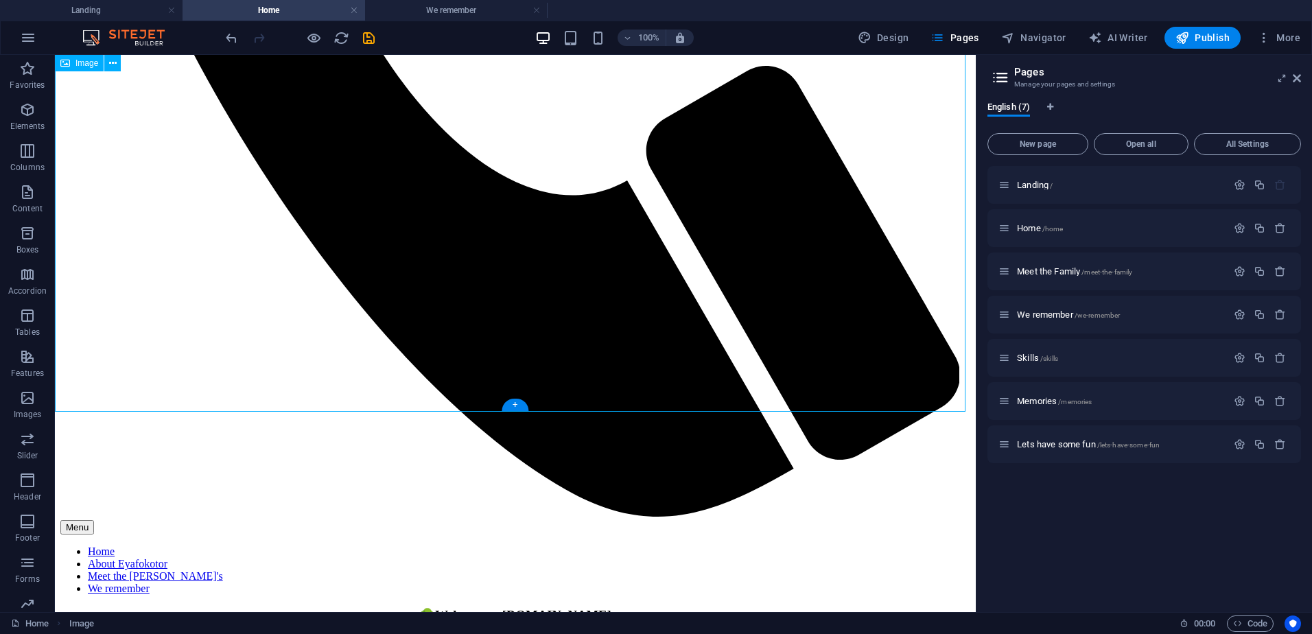
scroll to position [954, 0]
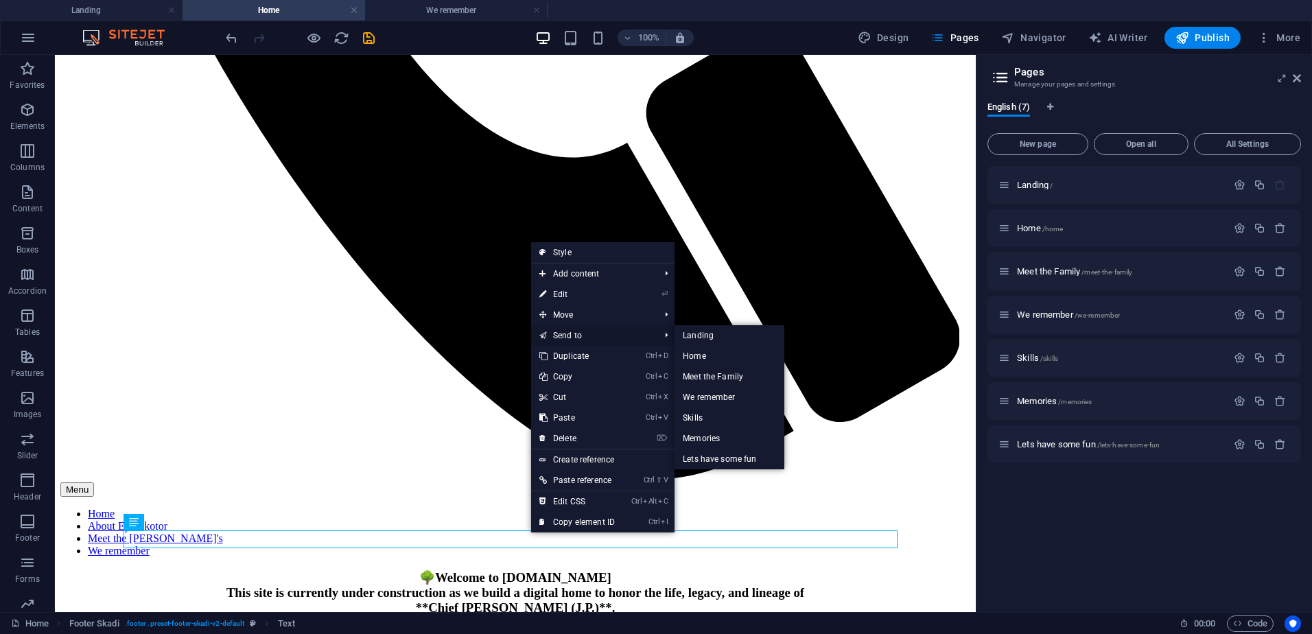
click at [590, 333] on link "Send to" at bounding box center [592, 335] width 123 height 21
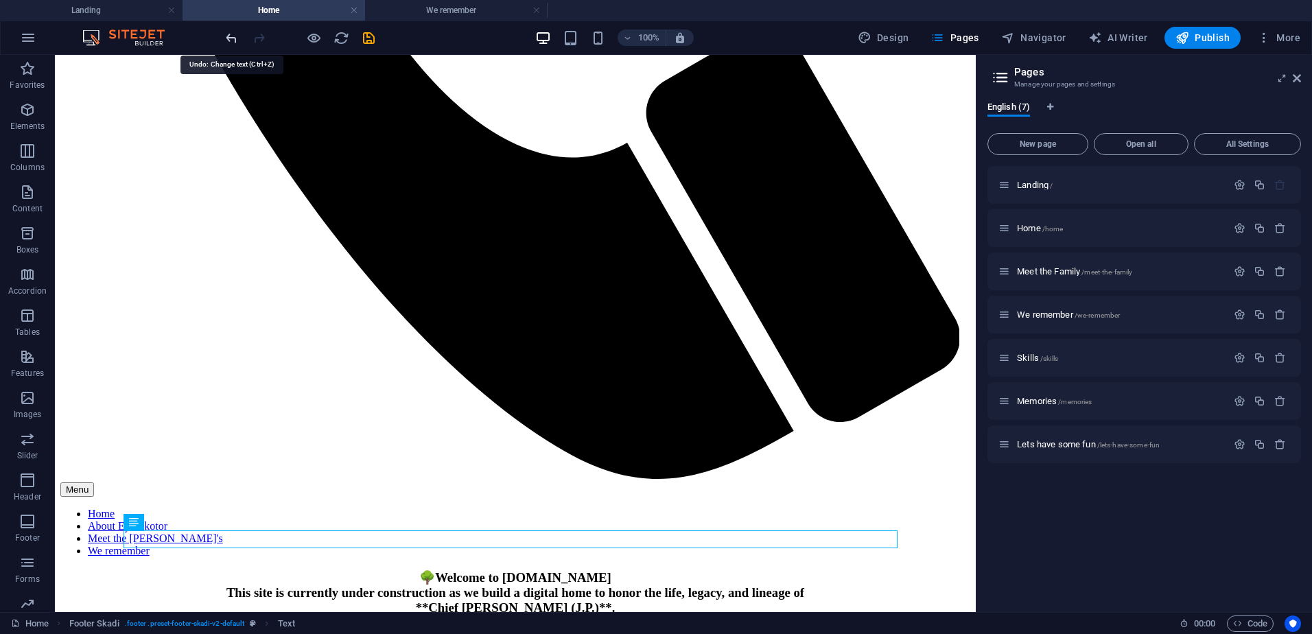
click at [231, 38] on icon "undo" at bounding box center [232, 38] width 16 height 16
click at [231, 38] on div at bounding box center [300, 38] width 154 height 22
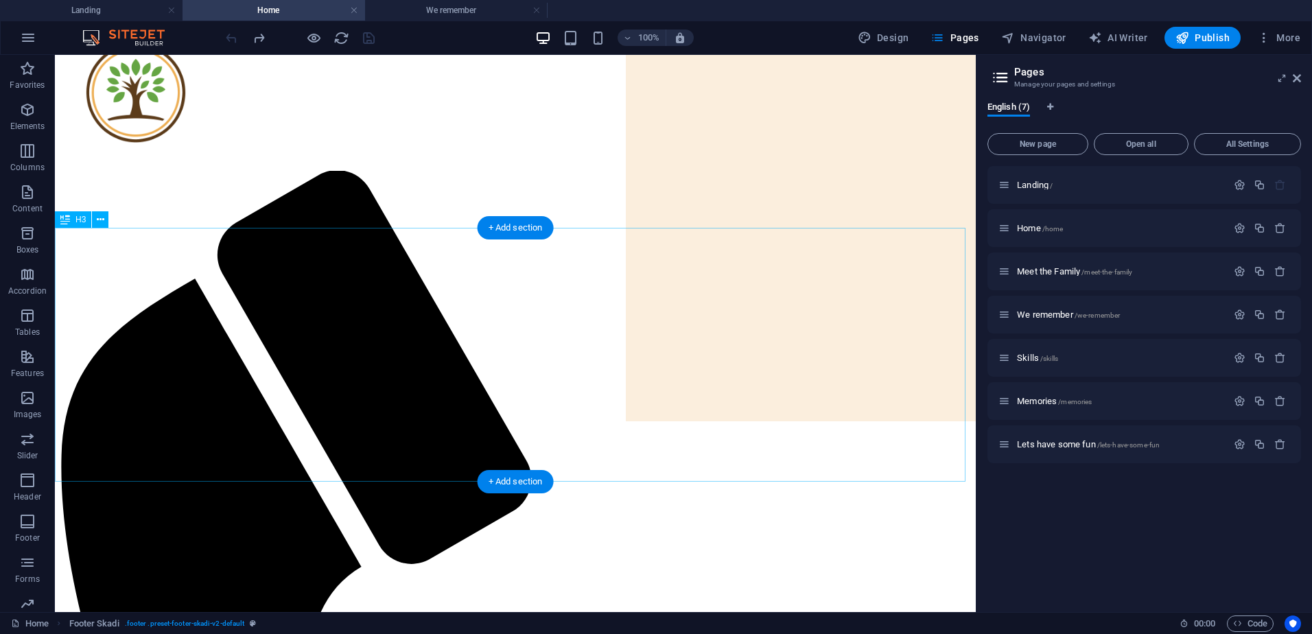
scroll to position [0, 0]
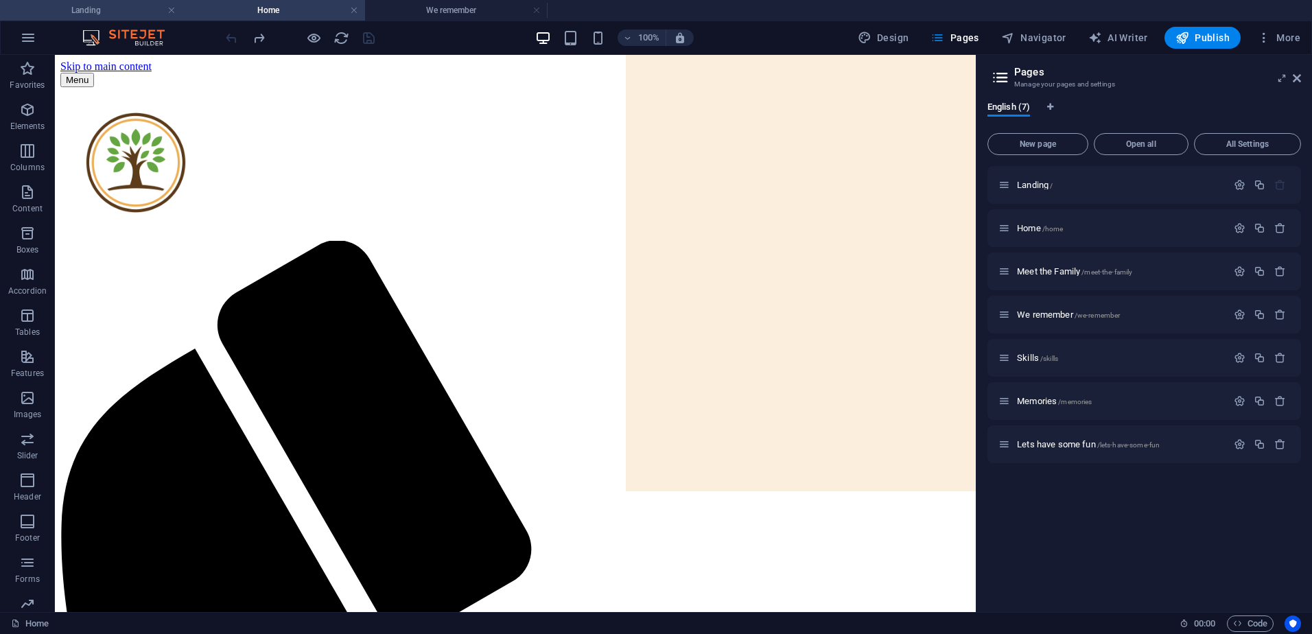
click at [114, 11] on h4 "Landing" at bounding box center [91, 10] width 183 height 15
